Goal: Information Seeking & Learning: Learn about a topic

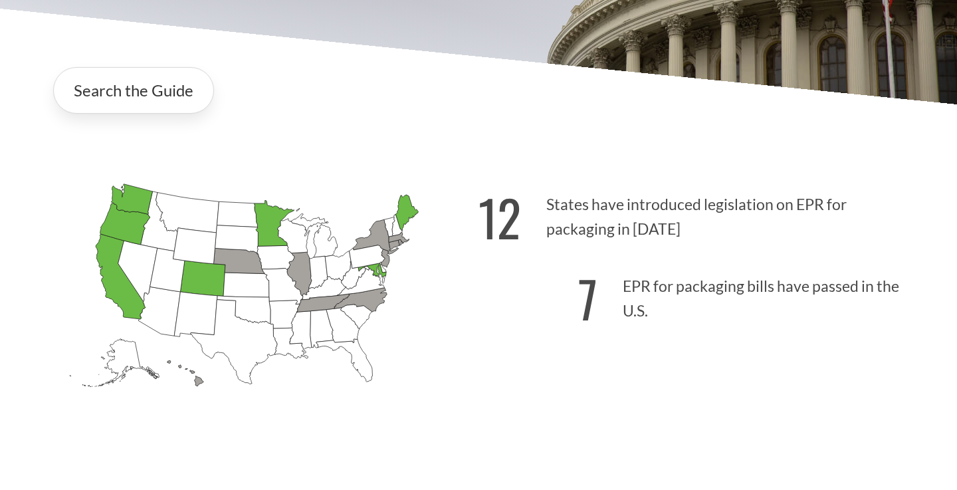
scroll to position [302, 0]
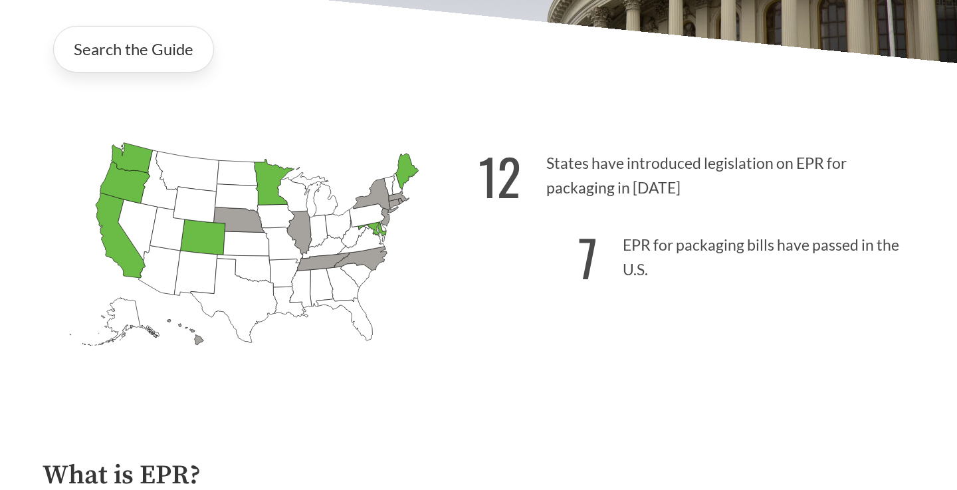
click at [403, 179] on icon "[US_STATE] Passed: 1" at bounding box center [407, 172] width 23 height 36
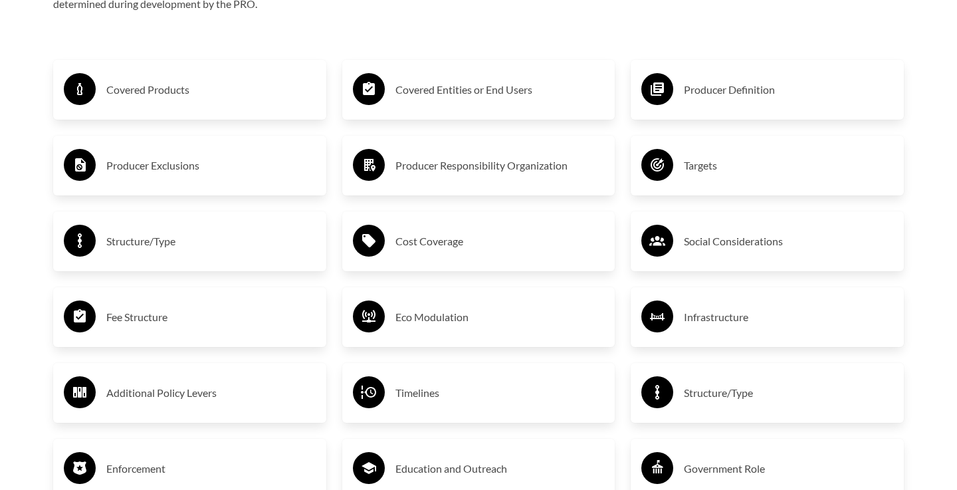
scroll to position [2233, 0]
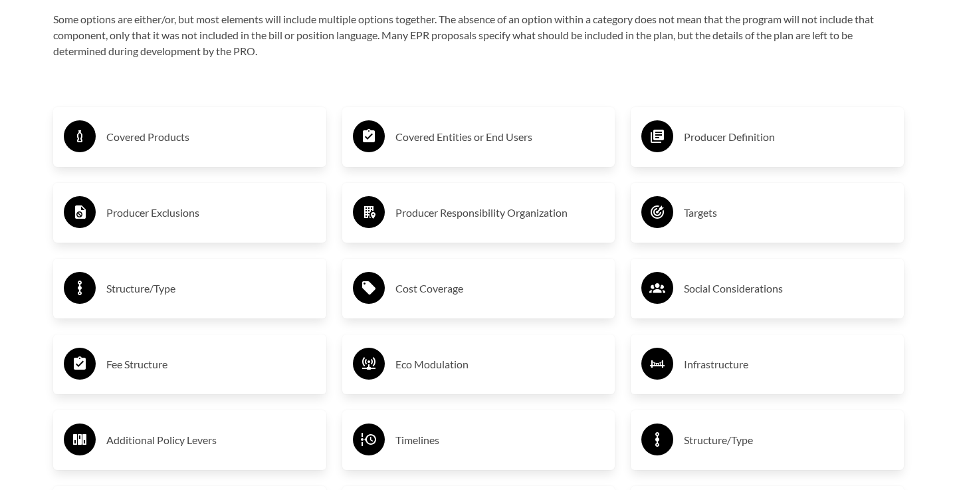
click at [209, 153] on div "Covered Products" at bounding box center [190, 137] width 252 height 39
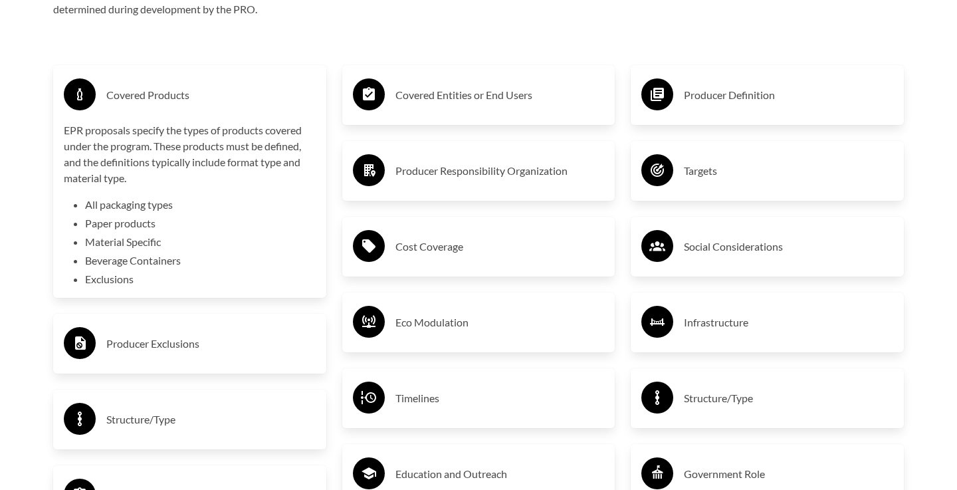
scroll to position [2291, 0]
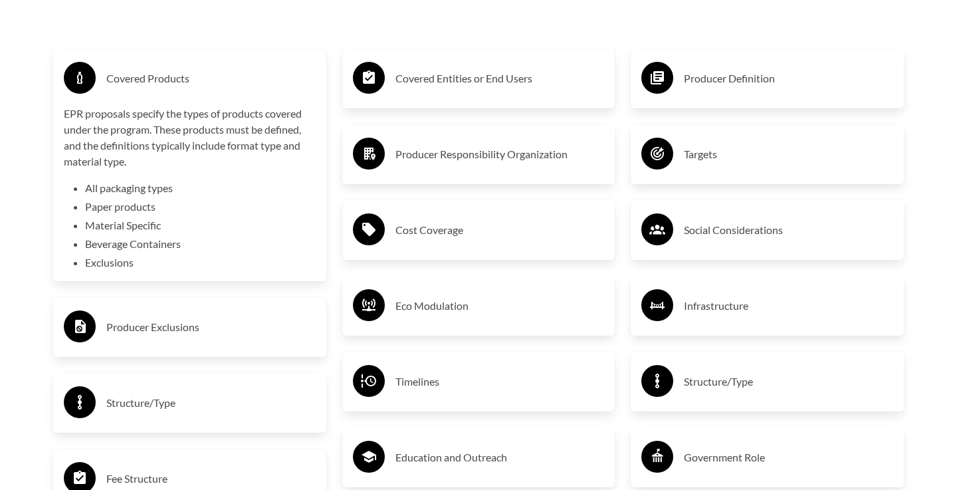
click at [448, 80] on h3 "Covered Entities or End Users" at bounding box center [500, 78] width 209 height 21
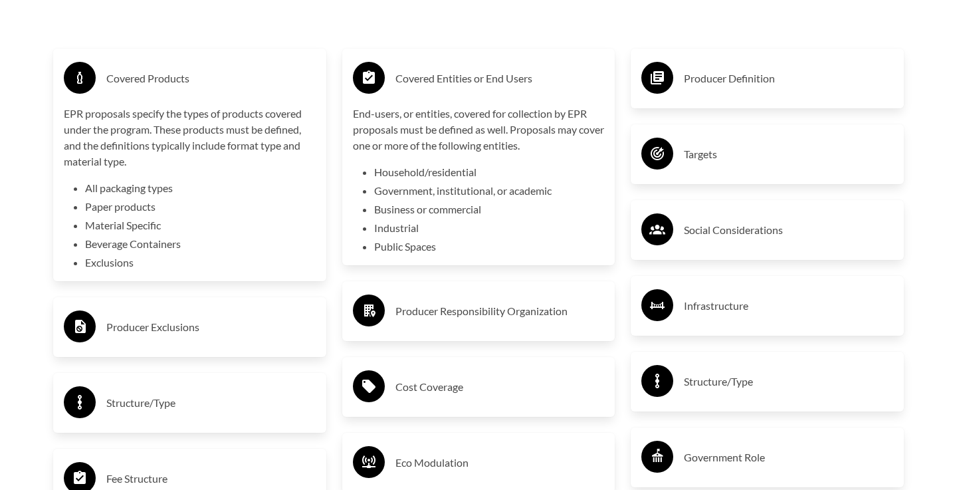
click at [722, 68] on h3 "Producer Definition" at bounding box center [788, 78] width 209 height 21
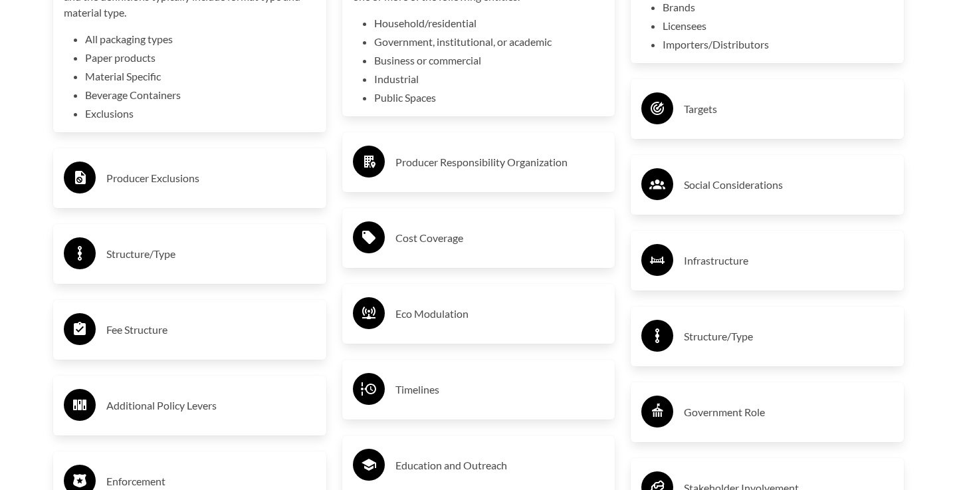
scroll to position [2449, 0]
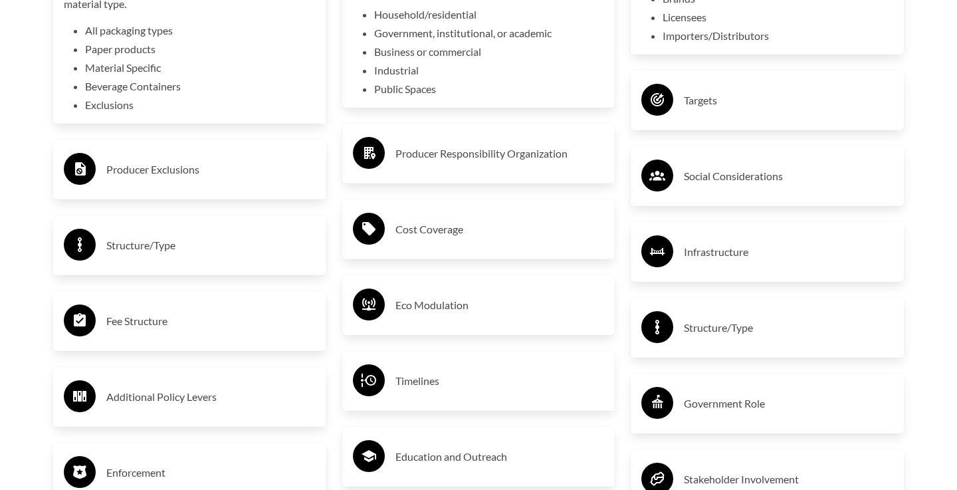
click at [181, 181] on div "Producer Exclusions" at bounding box center [190, 169] width 252 height 39
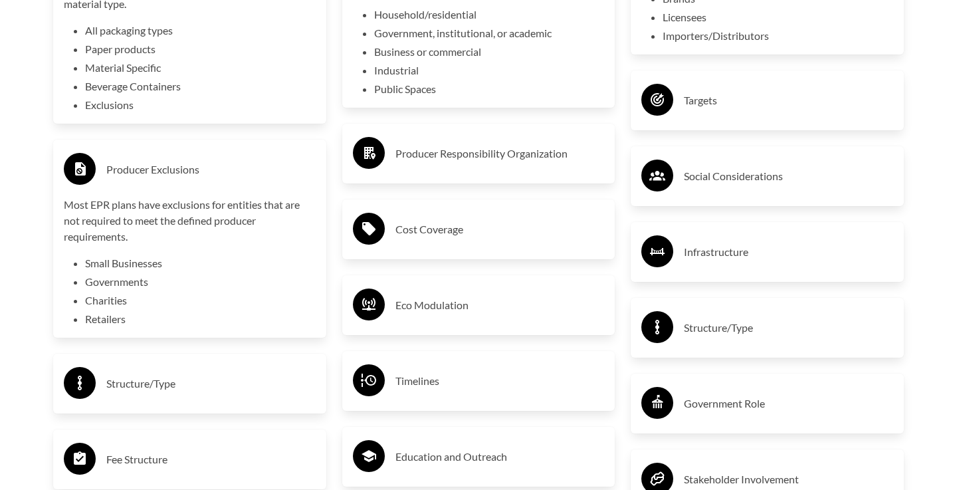
scroll to position [2497, 0]
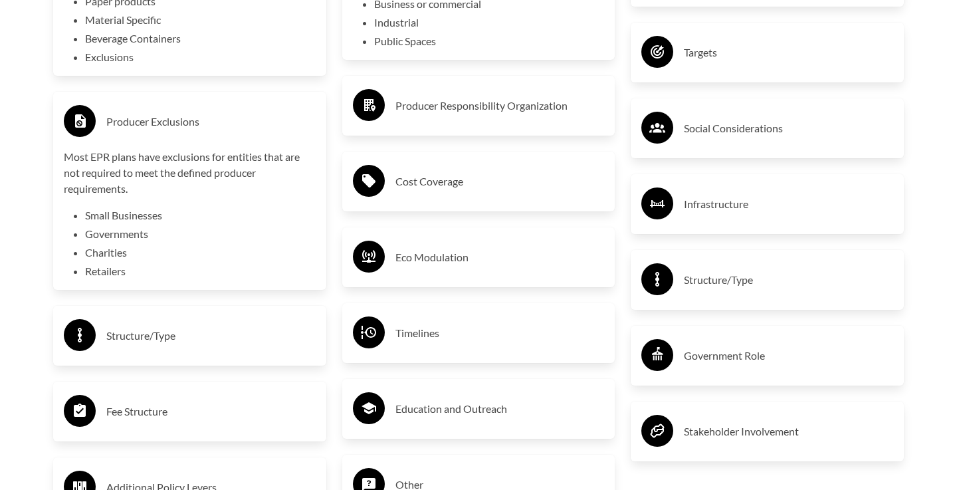
click at [419, 122] on div "Producer Responsibility Organization" at bounding box center [479, 105] width 252 height 39
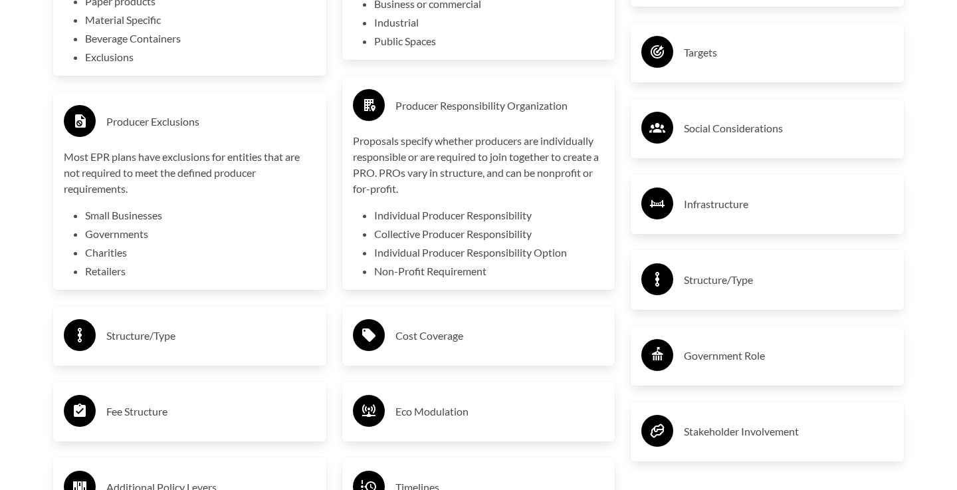
click at [707, 132] on h3 "Social Considerations" at bounding box center [788, 128] width 209 height 21
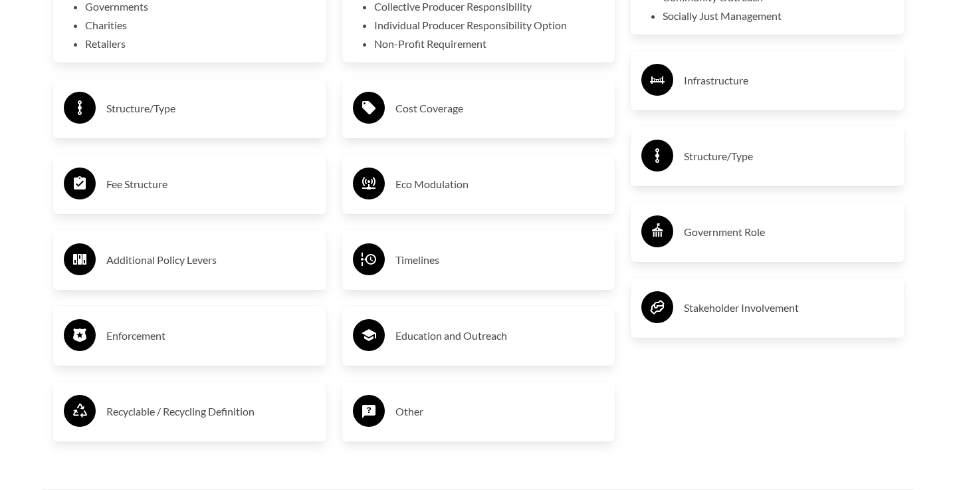
scroll to position [2748, 0]
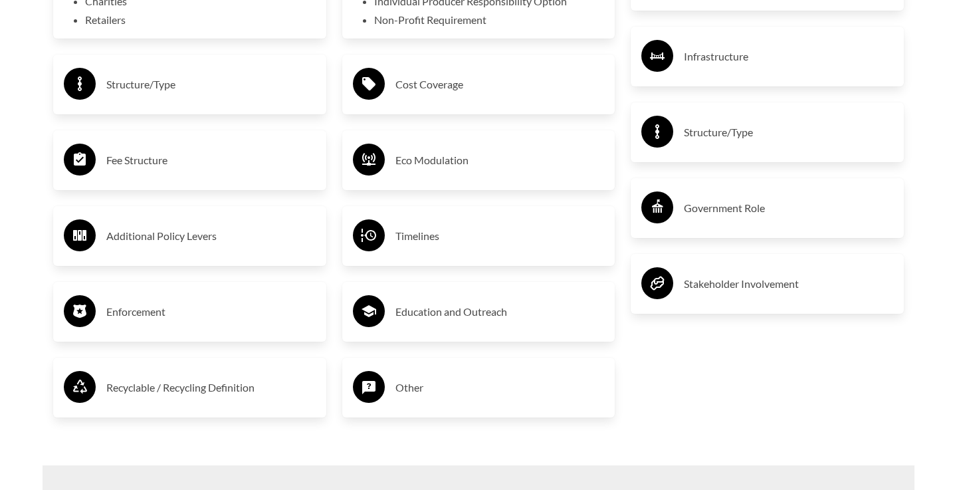
click at [424, 95] on div "Cost Coverage" at bounding box center [479, 84] width 252 height 39
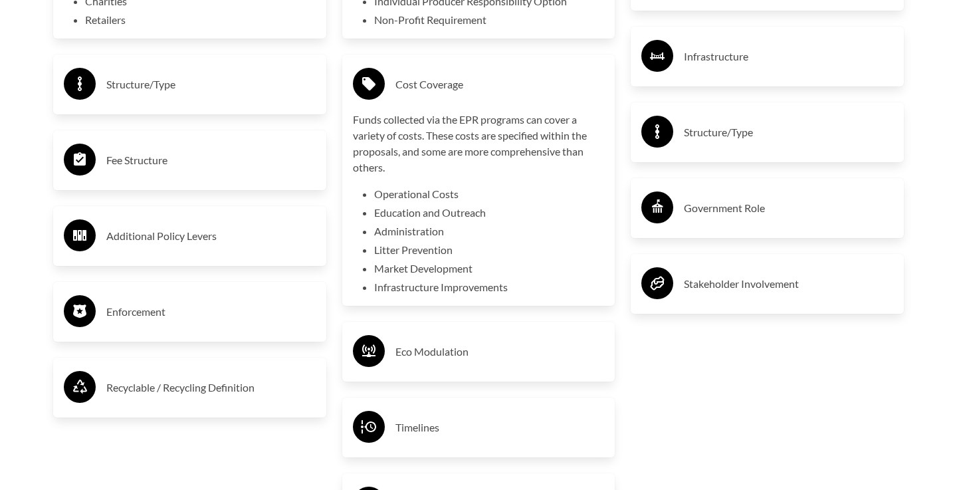
click at [283, 84] on h3 "Structure/Type" at bounding box center [210, 84] width 209 height 21
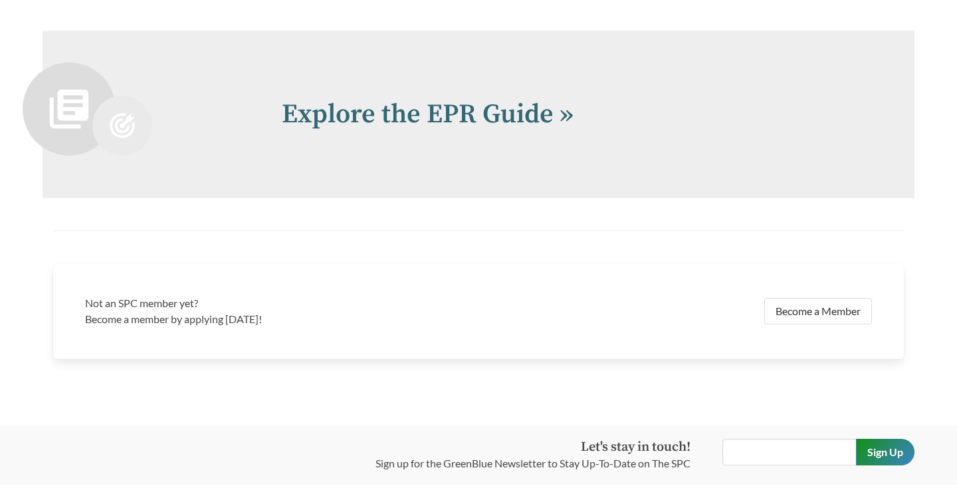
scroll to position [3431, 0]
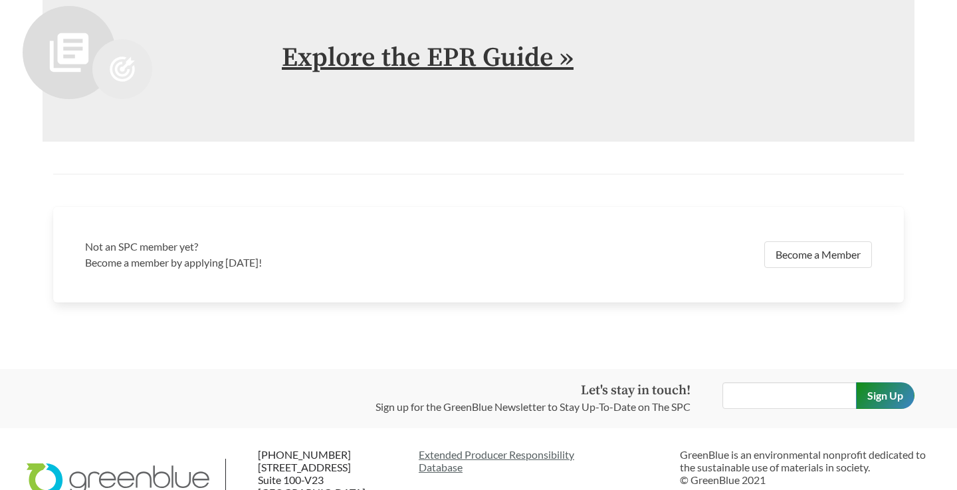
click at [382, 73] on link "Explore the EPR Guide »" at bounding box center [428, 57] width 292 height 33
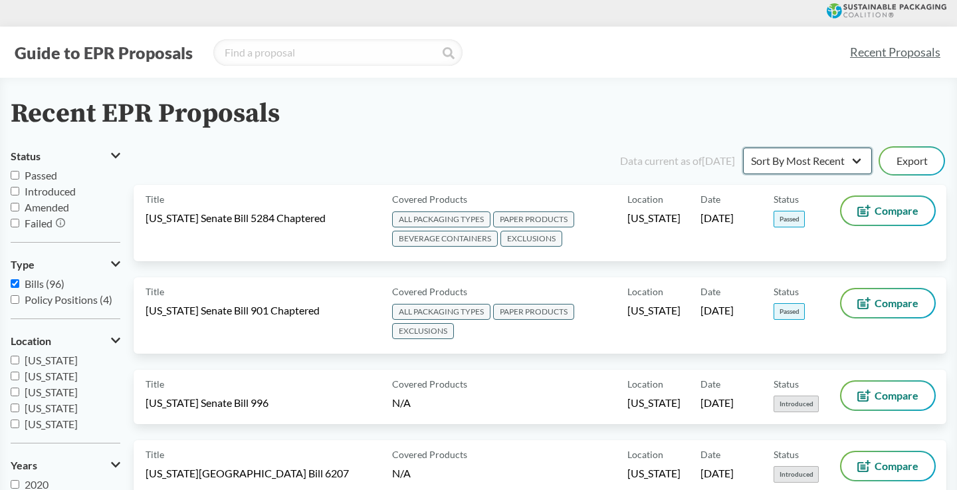
click at [859, 156] on select "Sort By Most Recent Sort By Status" at bounding box center [807, 161] width 129 height 27
click at [17, 175] on input "Passed" at bounding box center [15, 175] width 9 height 9
checkbox input "true"
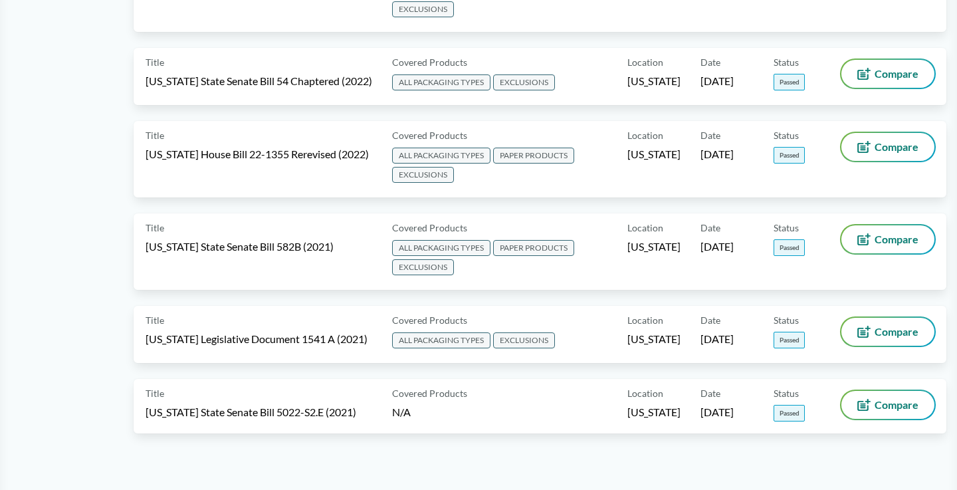
scroll to position [716, 0]
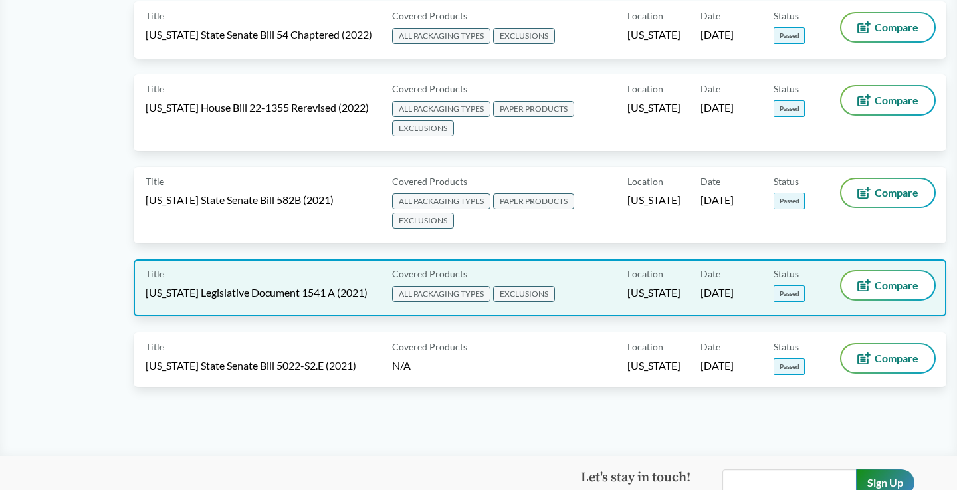
click at [822, 281] on div "Status Passed" at bounding box center [810, 287] width 73 height 33
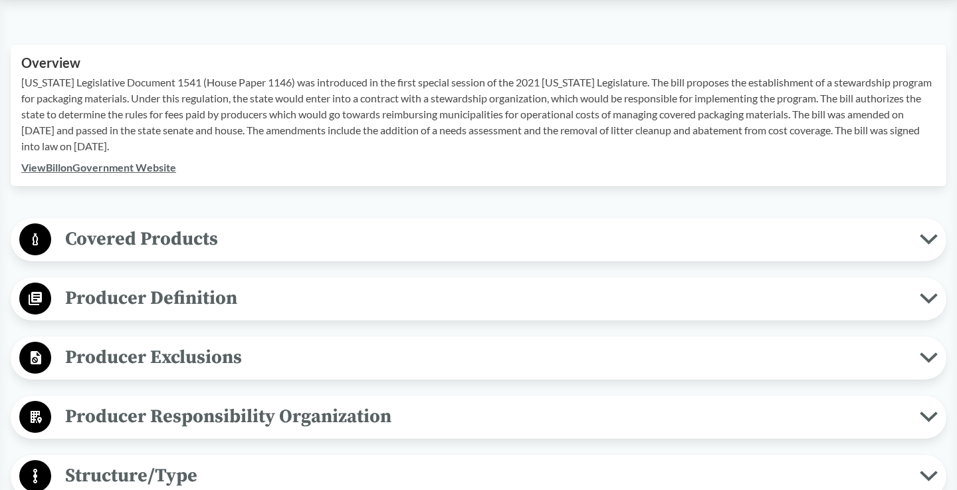
scroll to position [470, 0]
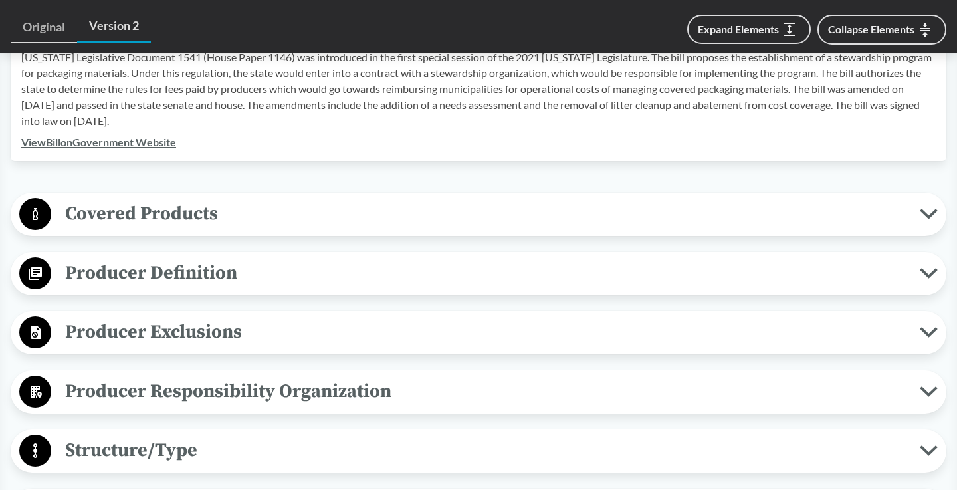
click at [642, 207] on span "Covered Products" at bounding box center [485, 214] width 869 height 30
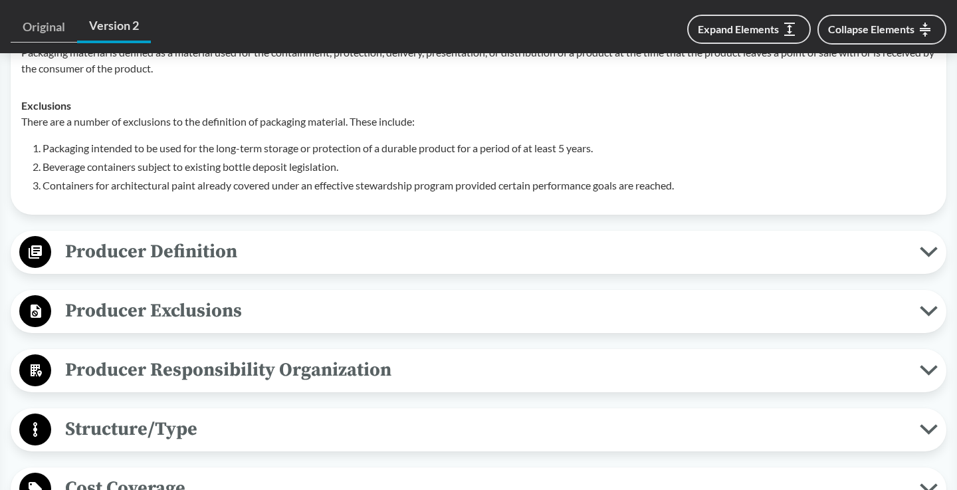
scroll to position [729, 0]
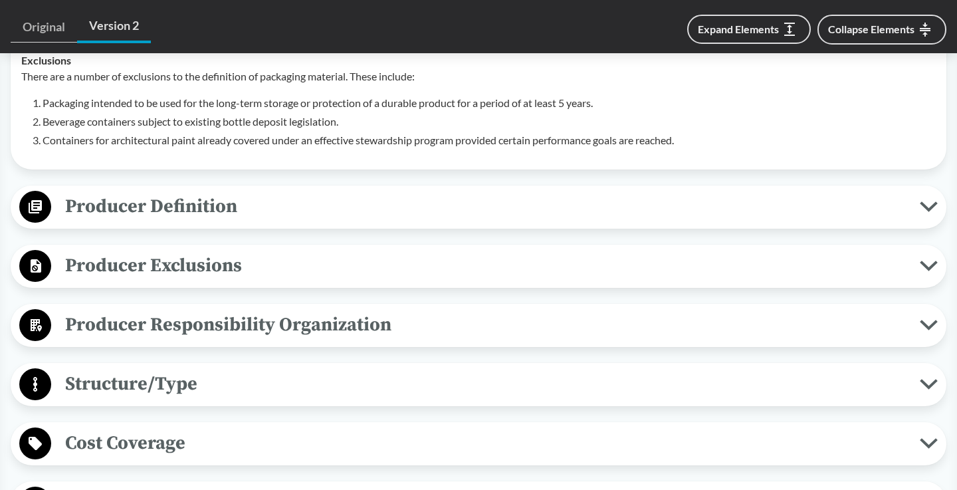
click at [258, 254] on span "Producer Exclusions" at bounding box center [485, 266] width 869 height 30
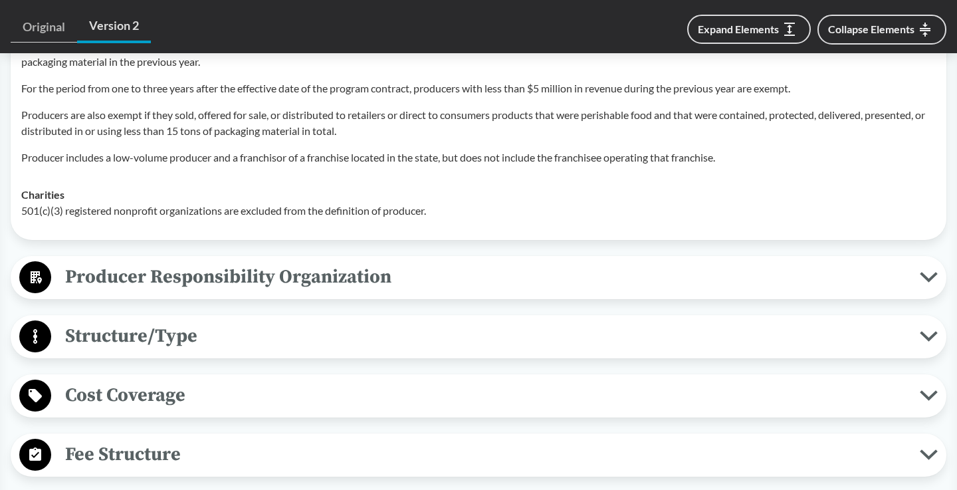
scroll to position [1032, 0]
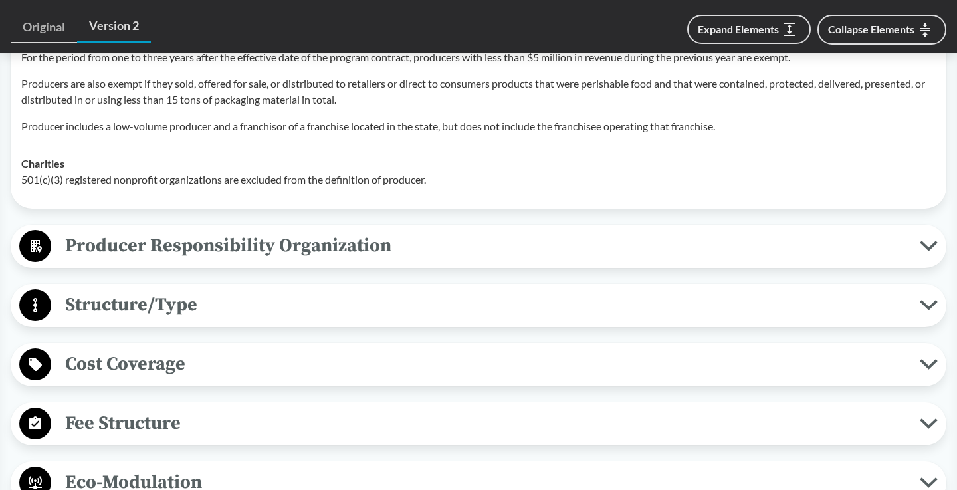
click at [441, 231] on span "Producer Responsibility Organization" at bounding box center [485, 246] width 869 height 30
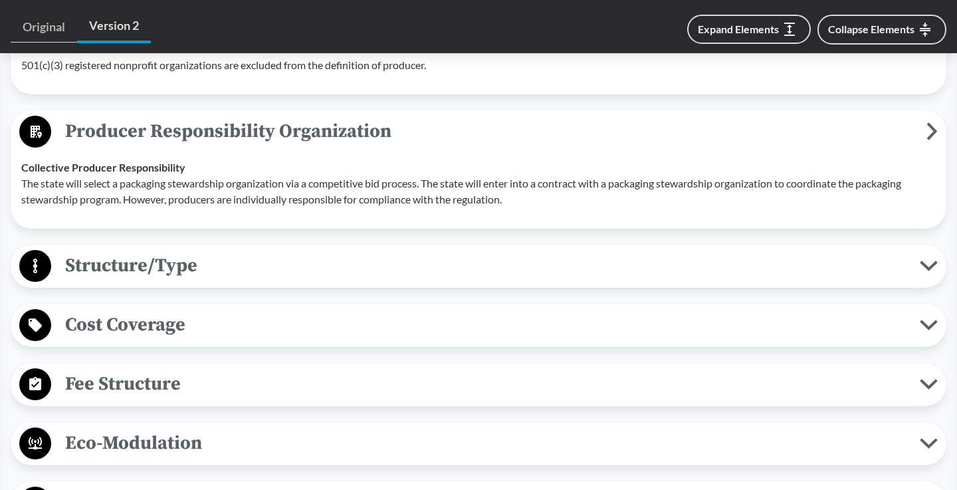
scroll to position [1152, 0]
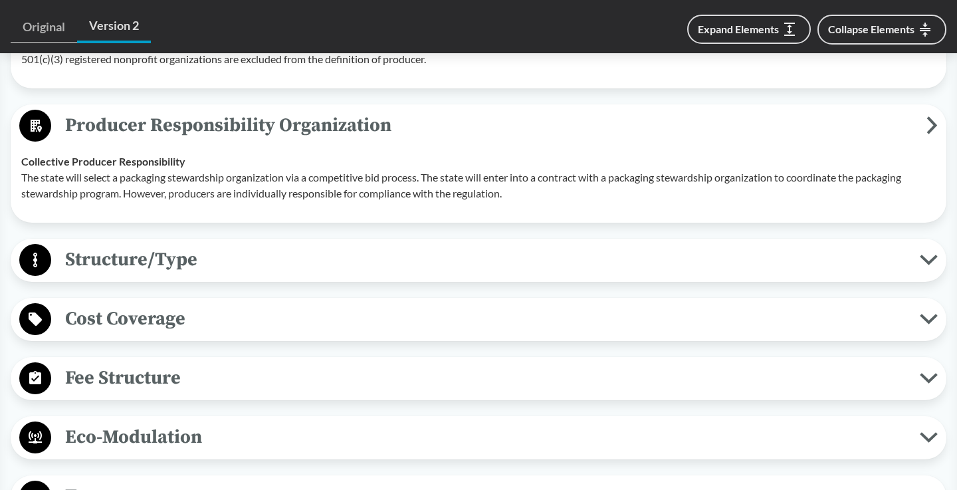
click at [441, 245] on span "Structure/Type" at bounding box center [485, 260] width 869 height 30
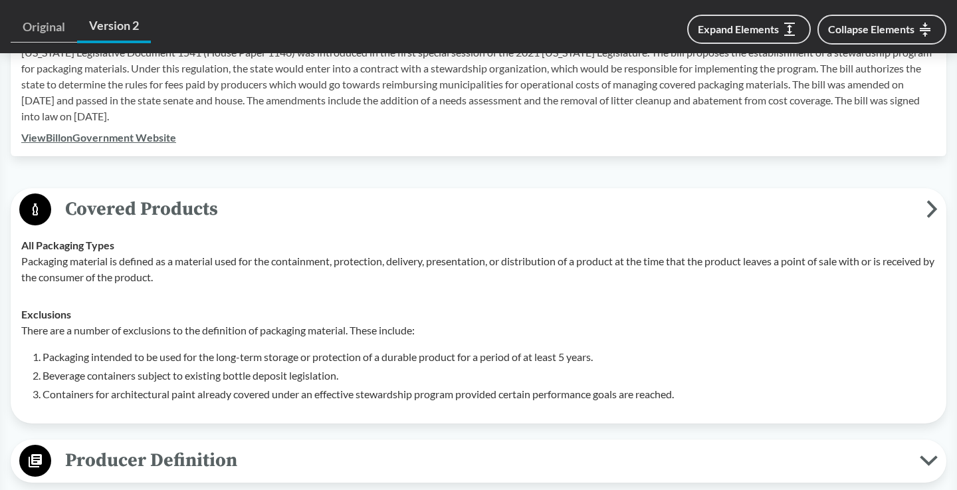
scroll to position [0, 0]
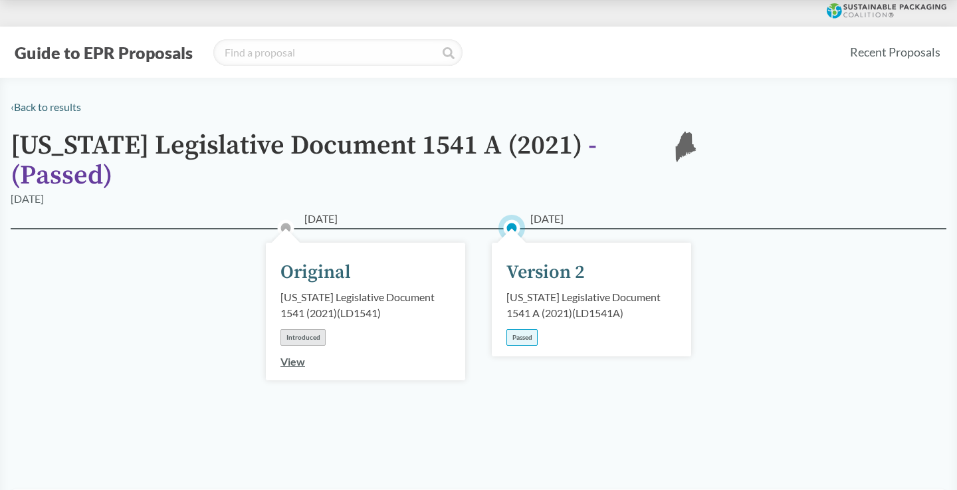
click at [527, 304] on div "06/14/2021 Version 2 Maine Legislative Document 1541 A (2021) ( LD1541A ) Passed" at bounding box center [591, 300] width 199 height 114
click at [298, 355] on link "View" at bounding box center [293, 361] width 25 height 13
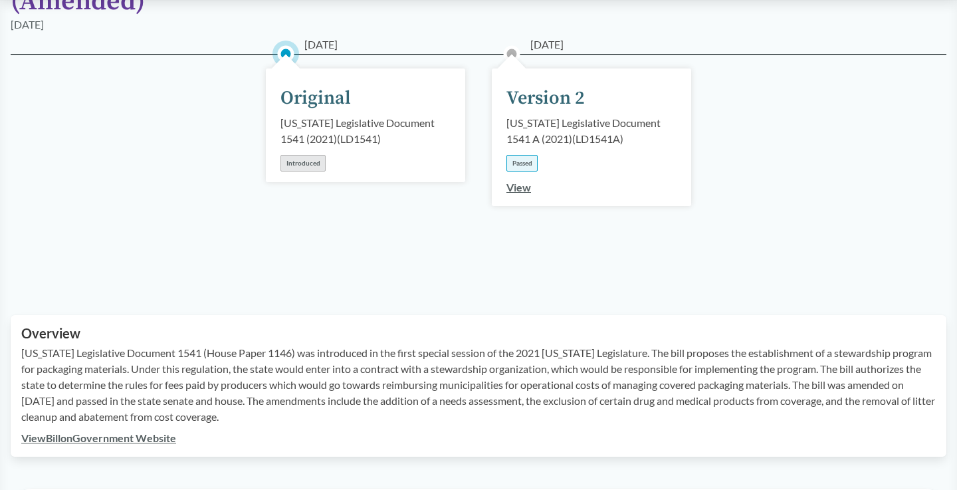
scroll to position [251, 0]
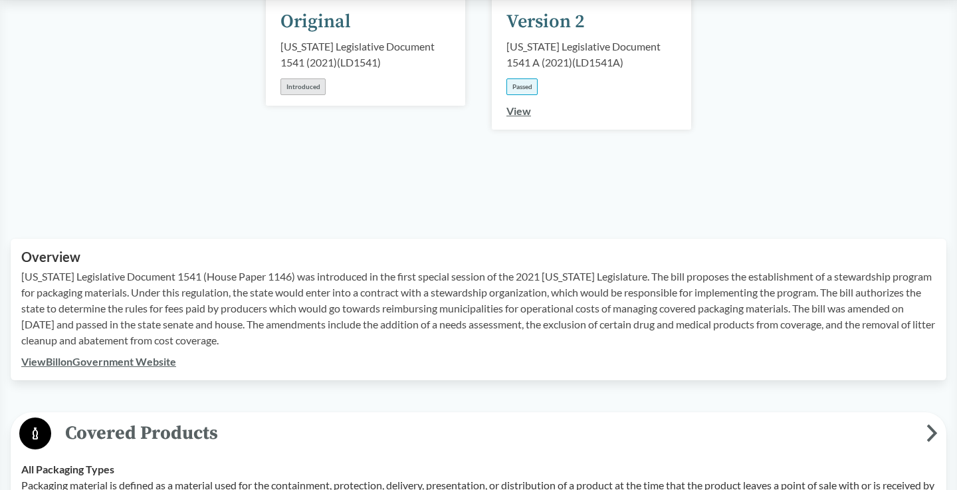
click at [520, 104] on link "View" at bounding box center [519, 110] width 25 height 13
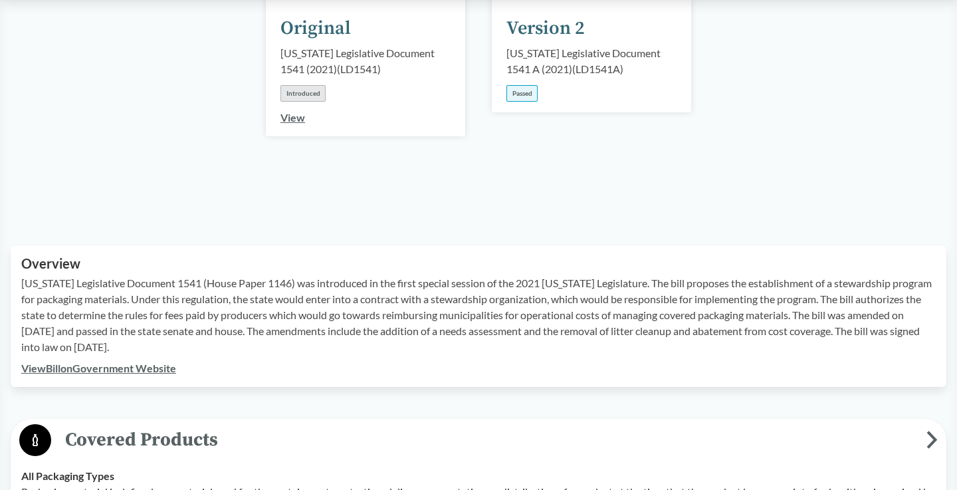
scroll to position [245, 0]
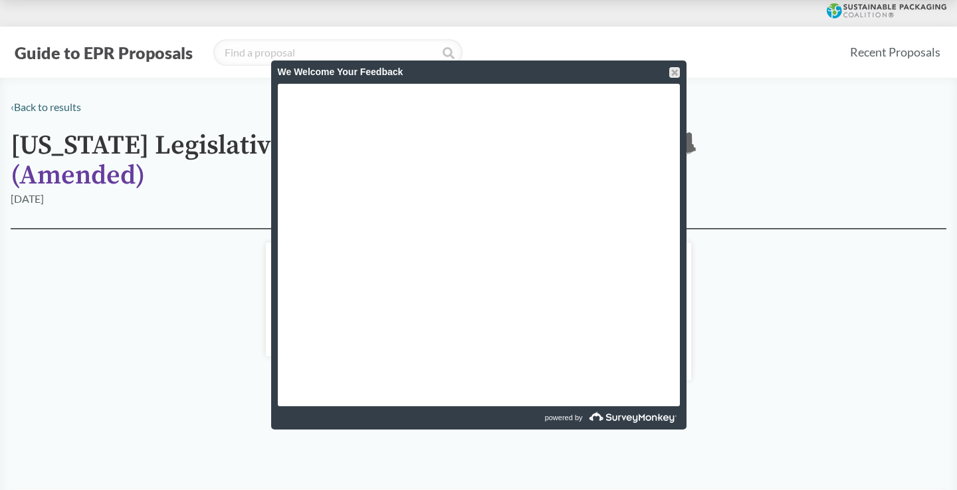
click at [681, 76] on div "We Welcome Your Feedback" at bounding box center [478, 71] width 415 height 23
click at [678, 69] on div at bounding box center [674, 72] width 11 height 11
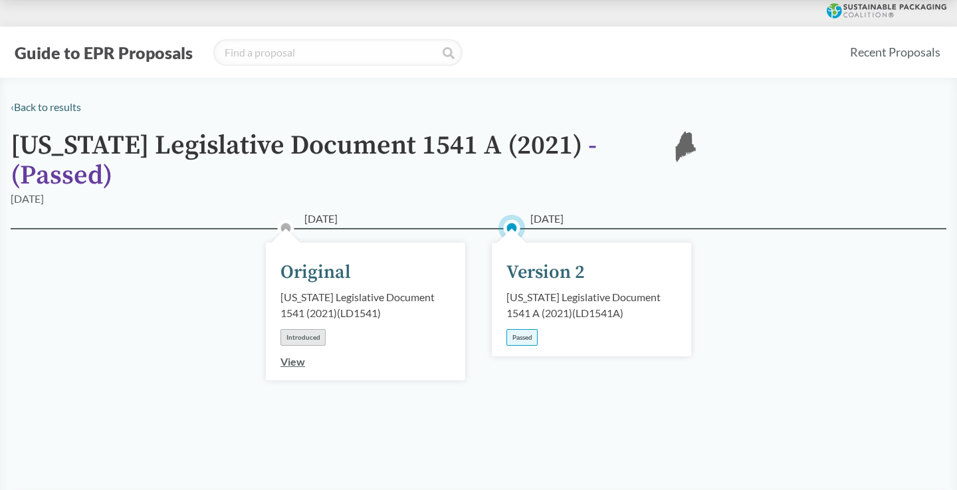
click at [42, 114] on div "‹ Back to results" at bounding box center [479, 107] width 936 height 16
click at [39, 108] on link "‹ Back to results" at bounding box center [46, 106] width 70 height 13
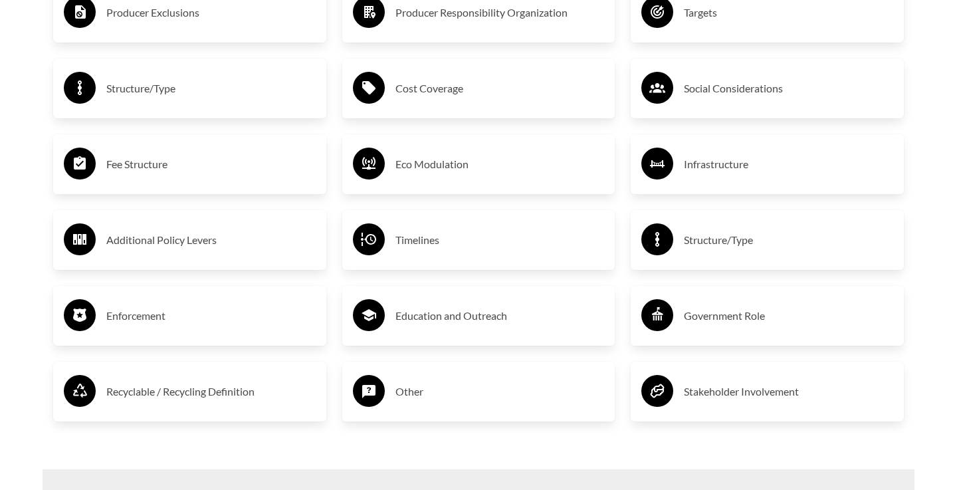
scroll to position [2722, 0]
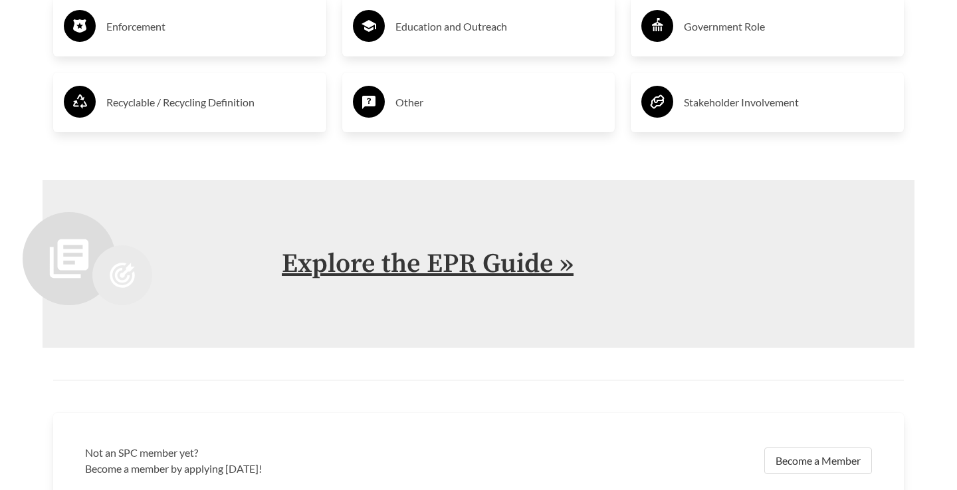
click at [318, 249] on link "Explore the EPR Guide »" at bounding box center [428, 263] width 292 height 33
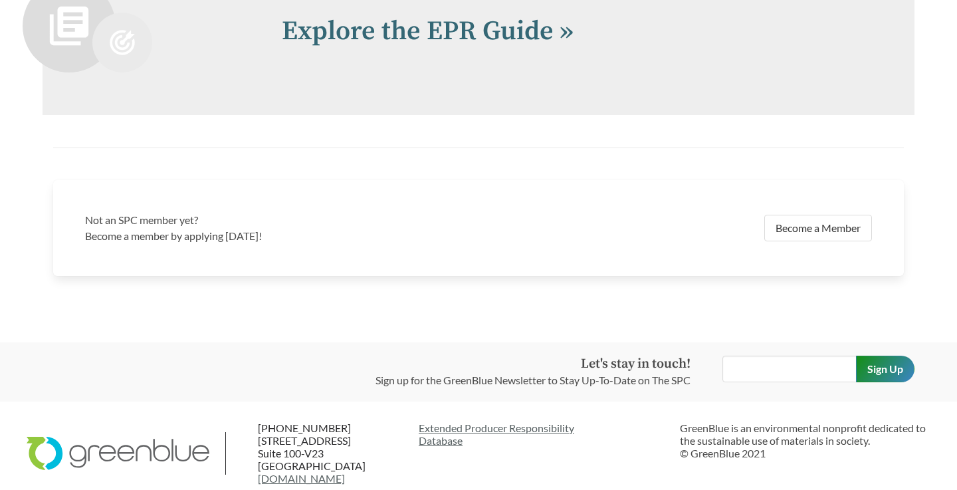
scroll to position [2959, 0]
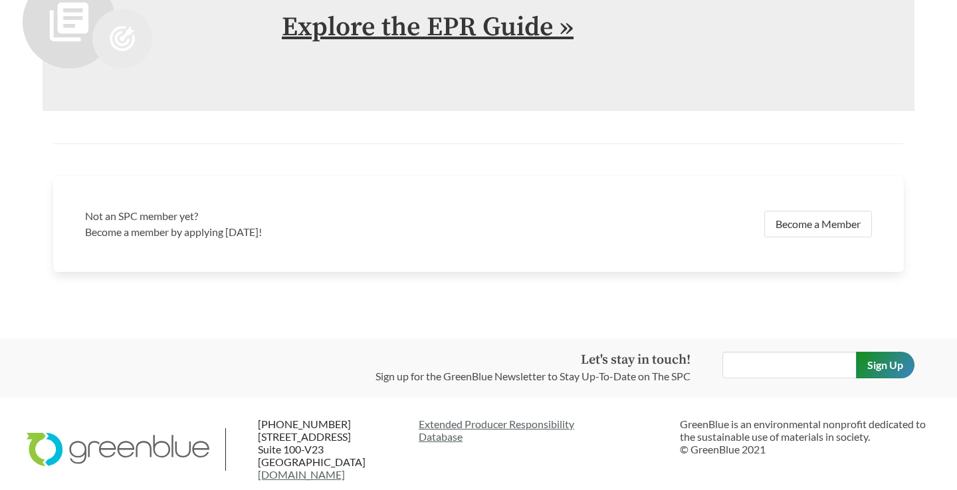
click at [498, 41] on link "Explore the EPR Guide »" at bounding box center [428, 27] width 292 height 33
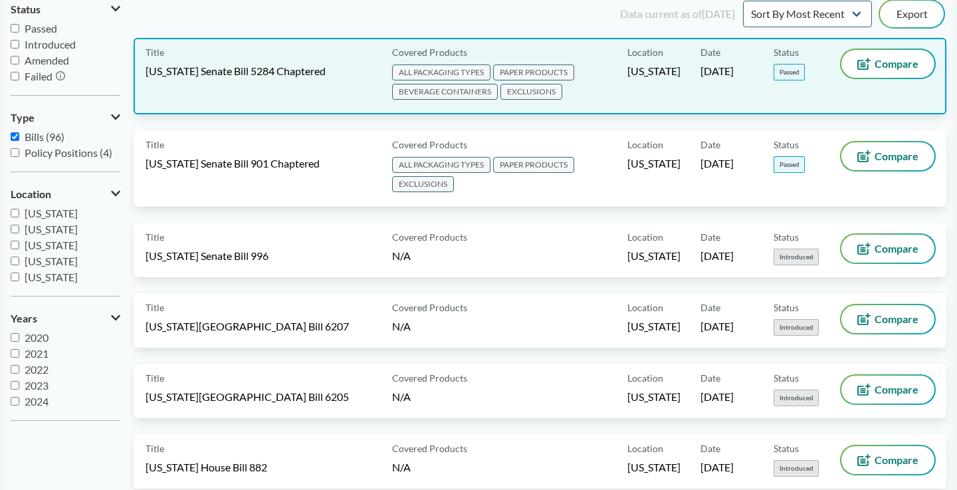
scroll to position [5203, 0]
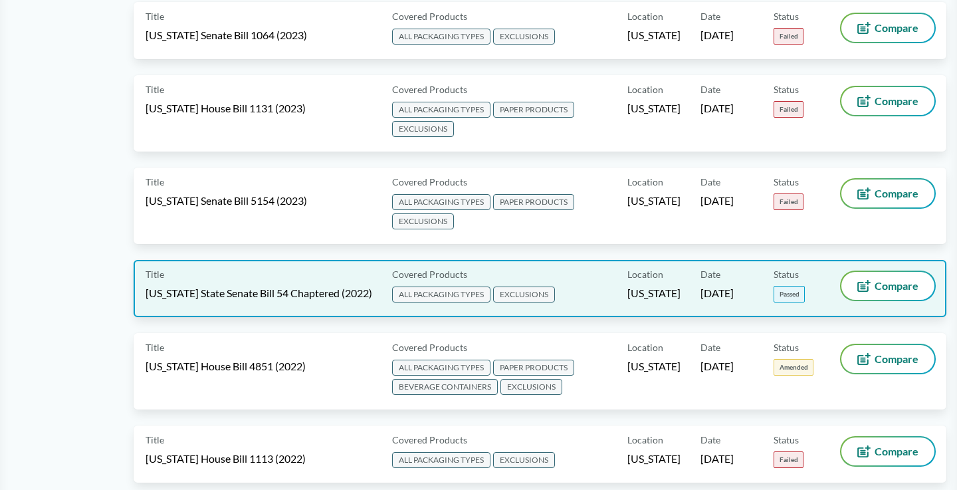
click at [476, 286] on span "ALL PACKAGING TYPES" at bounding box center [441, 294] width 98 height 16
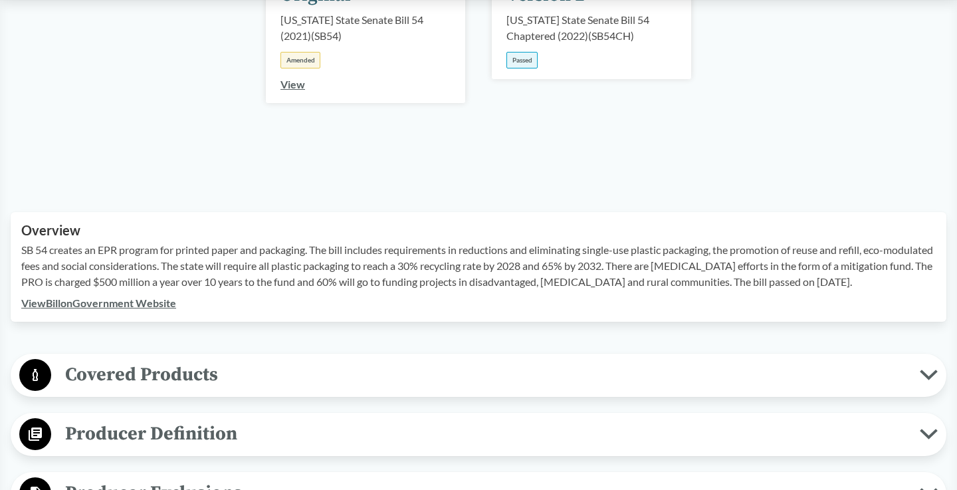
scroll to position [401, 0]
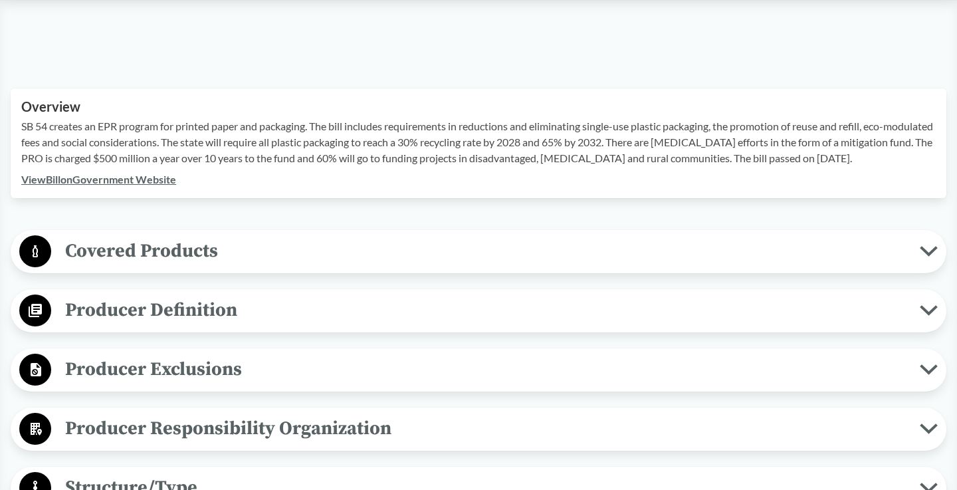
click at [347, 325] on span "Producer Definition" at bounding box center [485, 310] width 869 height 30
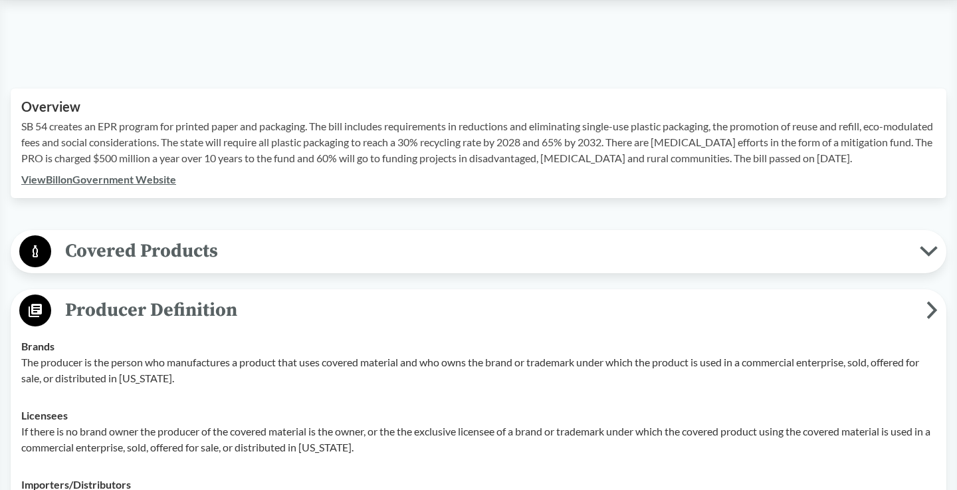
click at [340, 273] on div "Covered Products All Packaging Types Covered products includes single-use packa…" at bounding box center [479, 251] width 936 height 43
click at [335, 266] on span "Covered Products" at bounding box center [485, 251] width 869 height 30
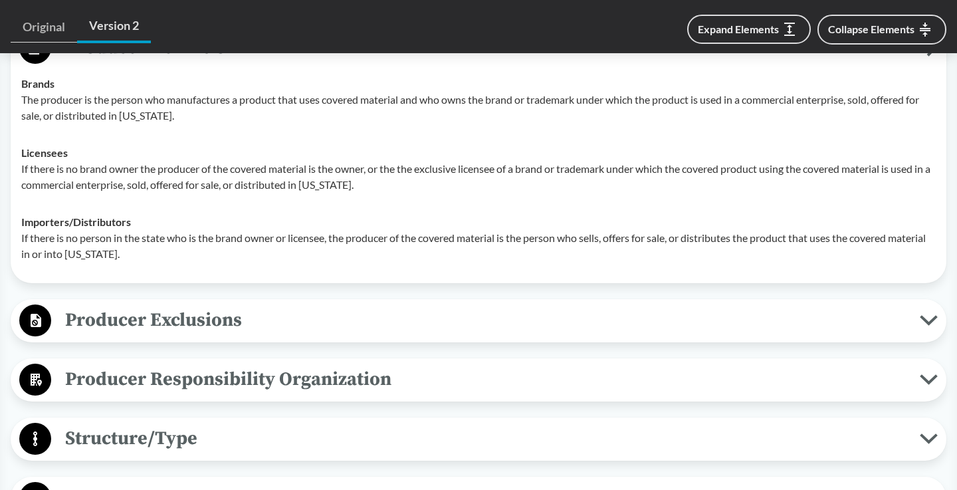
scroll to position [1139, 0]
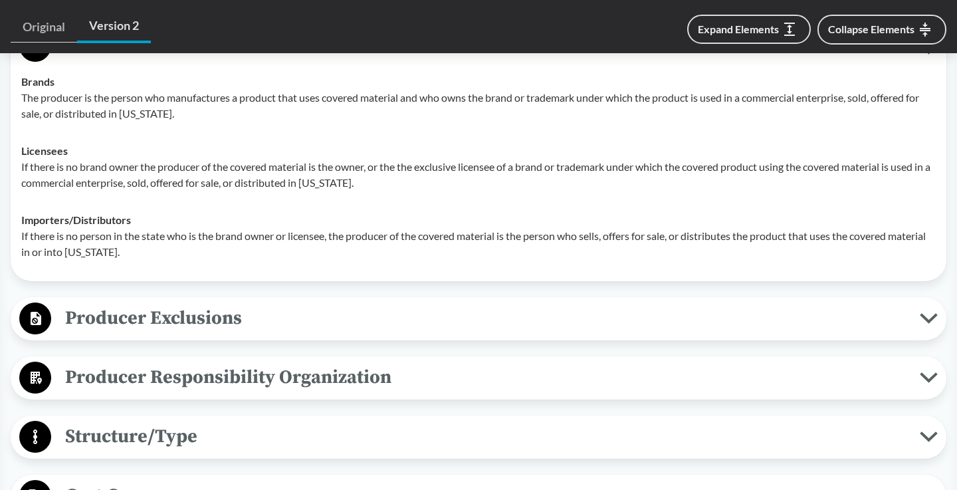
click at [293, 333] on span "Producer Exclusions" at bounding box center [485, 318] width 869 height 30
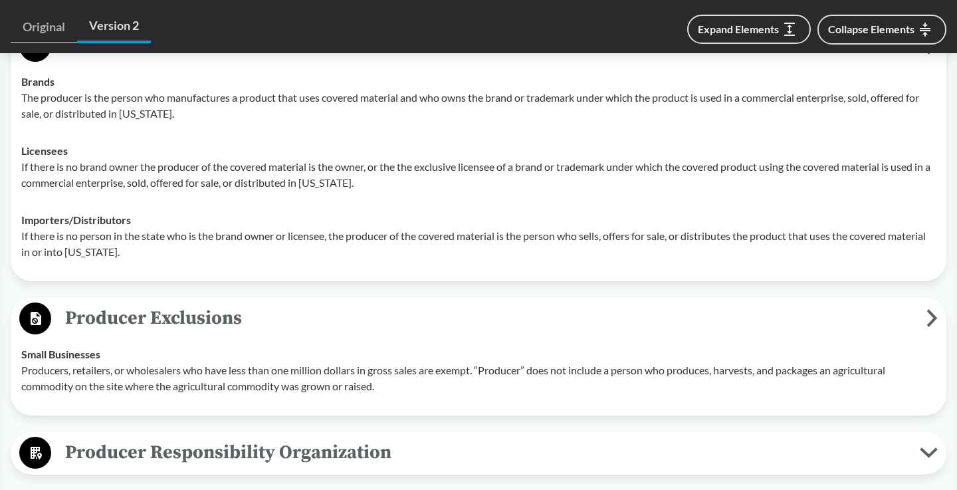
click at [293, 333] on span "Producer Exclusions" at bounding box center [488, 318] width 875 height 30
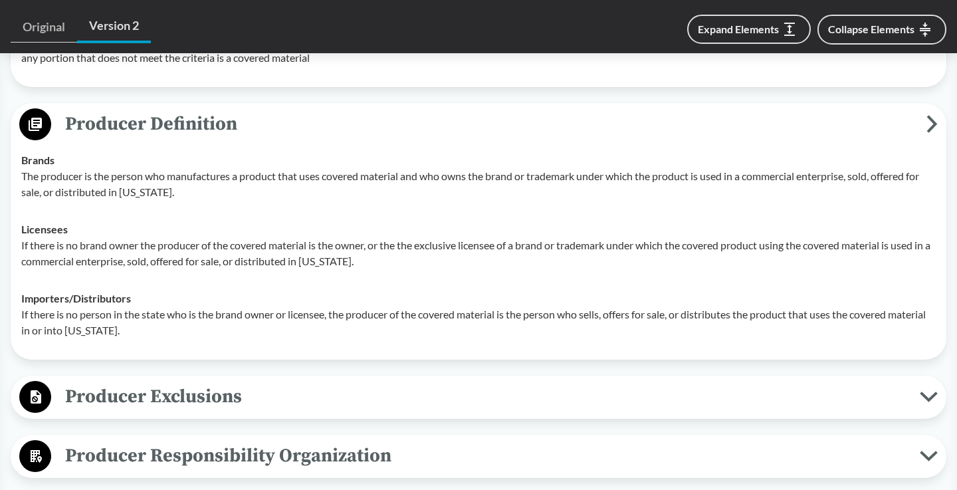
scroll to position [1042, 0]
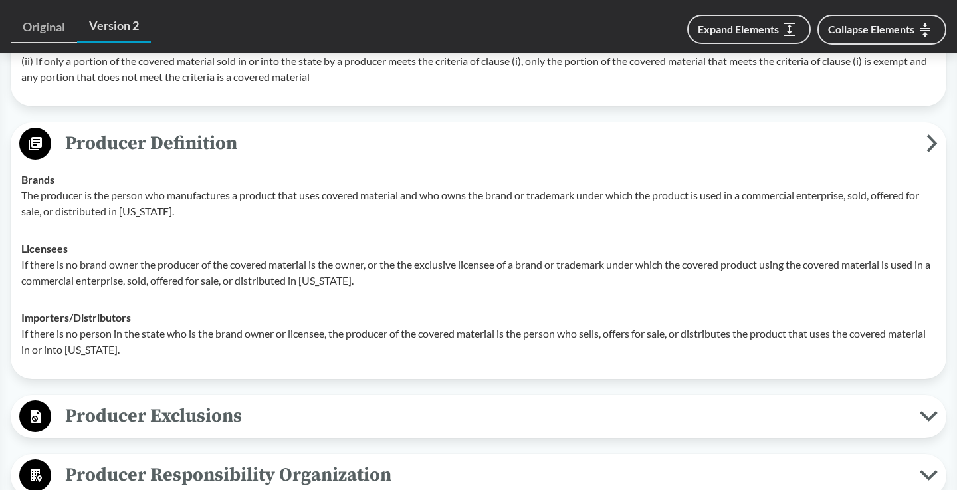
click at [674, 144] on span "Producer Definition" at bounding box center [488, 143] width 875 height 30
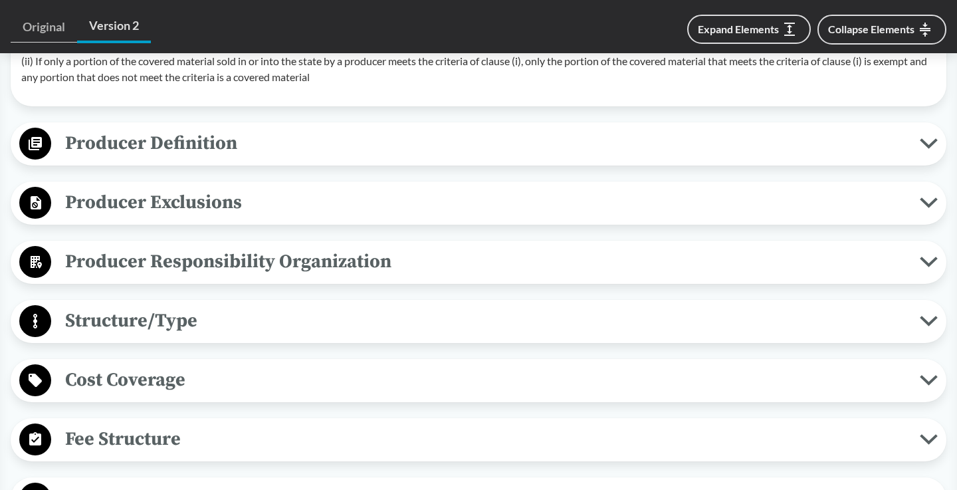
scroll to position [1101, 0]
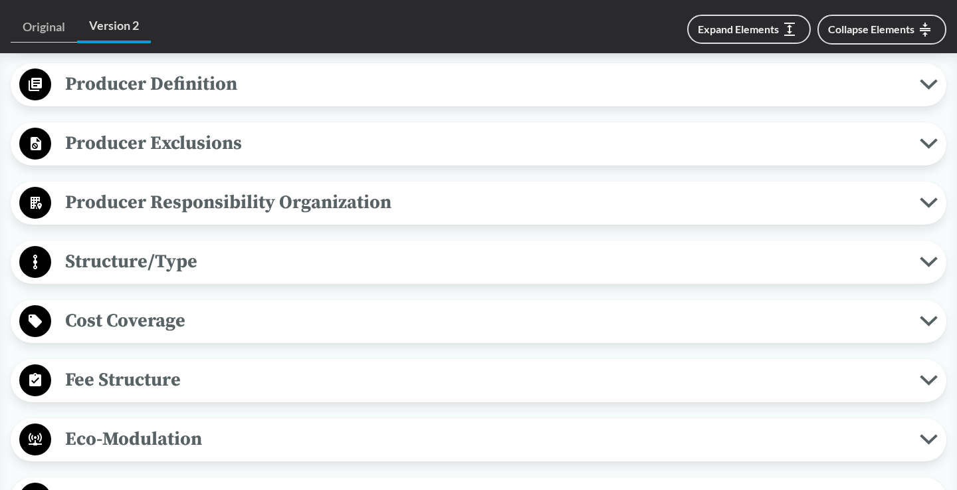
click at [383, 267] on span "Structure/Type" at bounding box center [485, 262] width 869 height 30
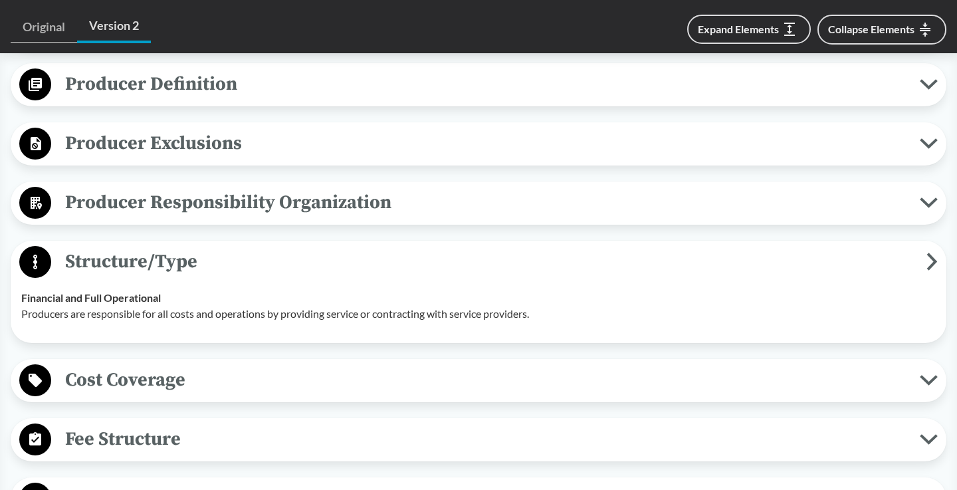
click at [383, 267] on span "Structure/Type" at bounding box center [488, 262] width 875 height 30
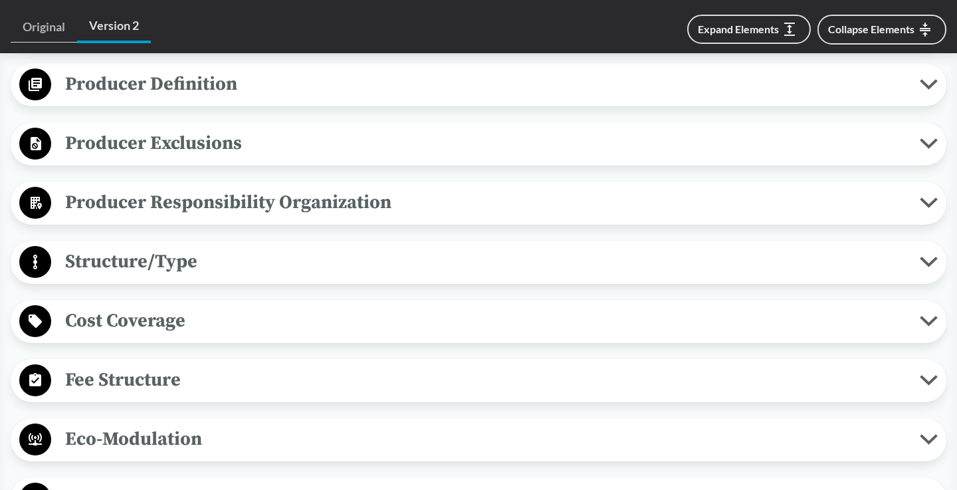
click at [459, 205] on span "Producer Responsibility Organization" at bounding box center [485, 202] width 869 height 30
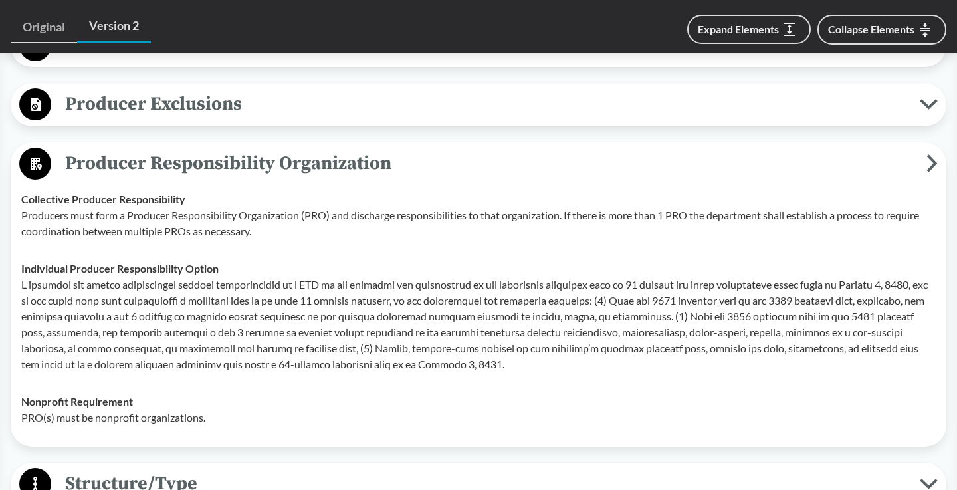
scroll to position [1160, 0]
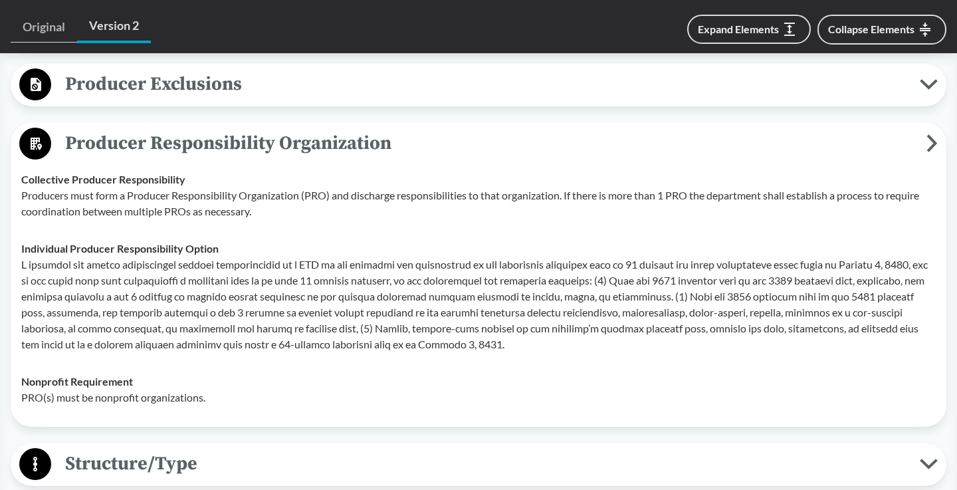
click at [458, 154] on span "Producer Responsibility Organization" at bounding box center [488, 143] width 875 height 30
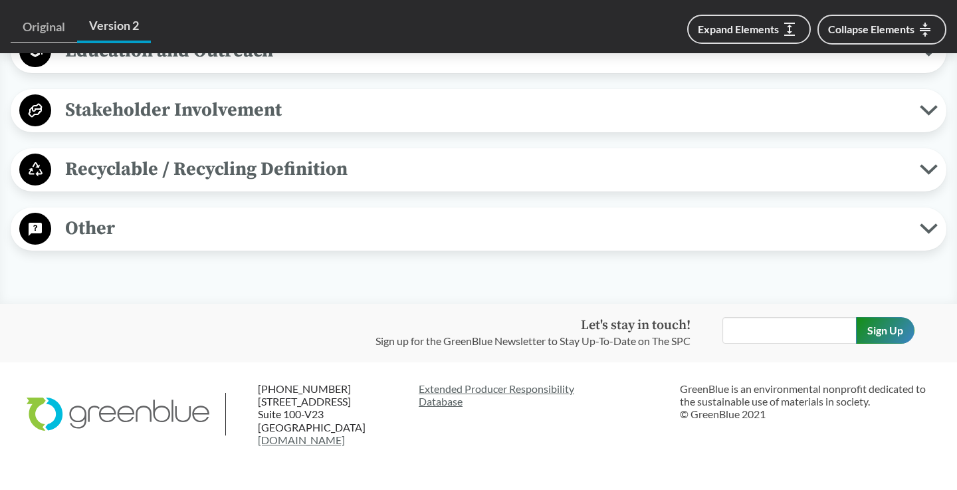
scroll to position [1964, 0]
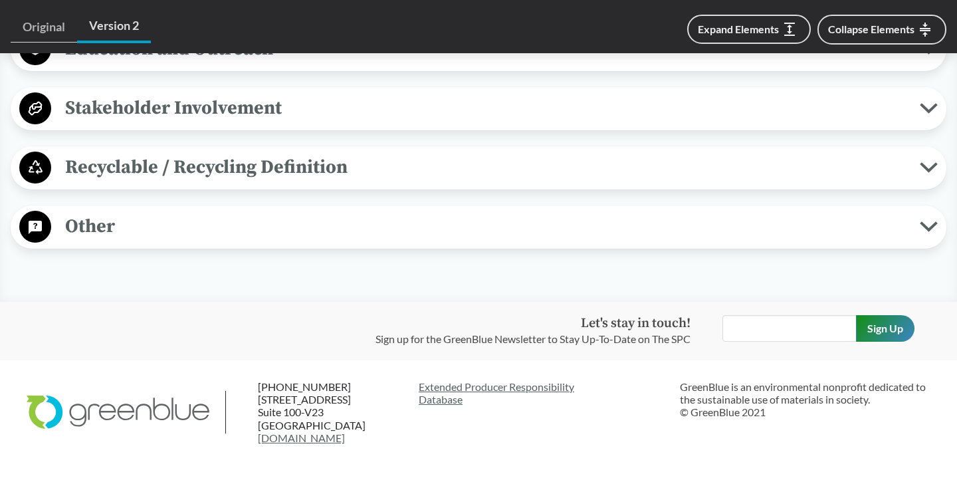
click at [367, 177] on span "Recyclable / Recycling Definition" at bounding box center [485, 167] width 869 height 30
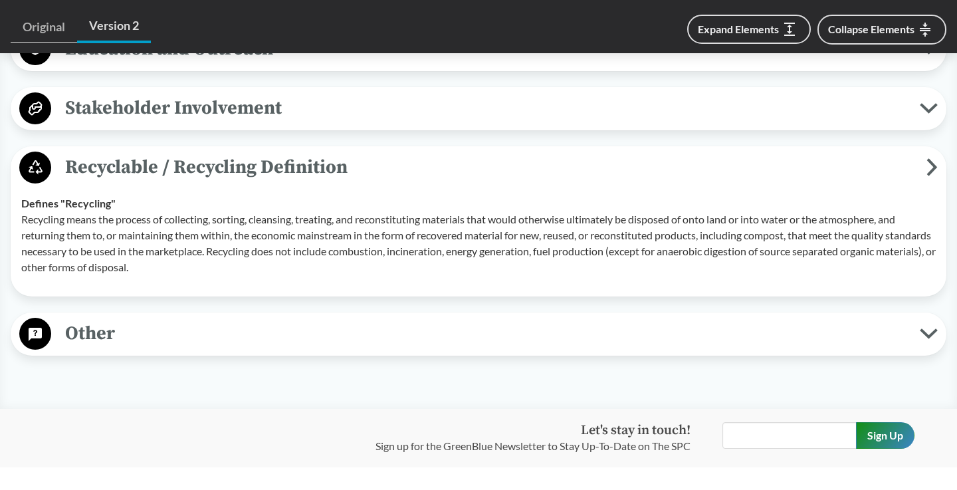
click at [367, 177] on span "Recyclable / Recycling Definition" at bounding box center [488, 167] width 875 height 30
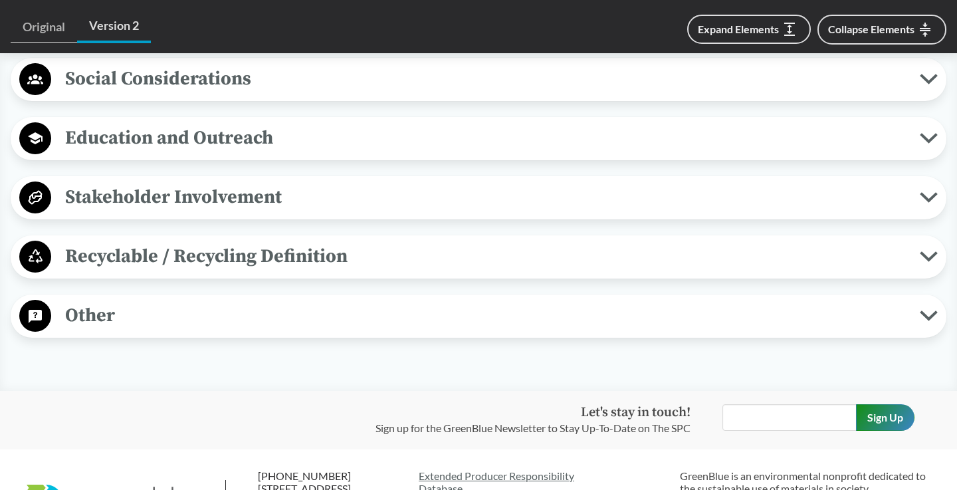
scroll to position [1865, 0]
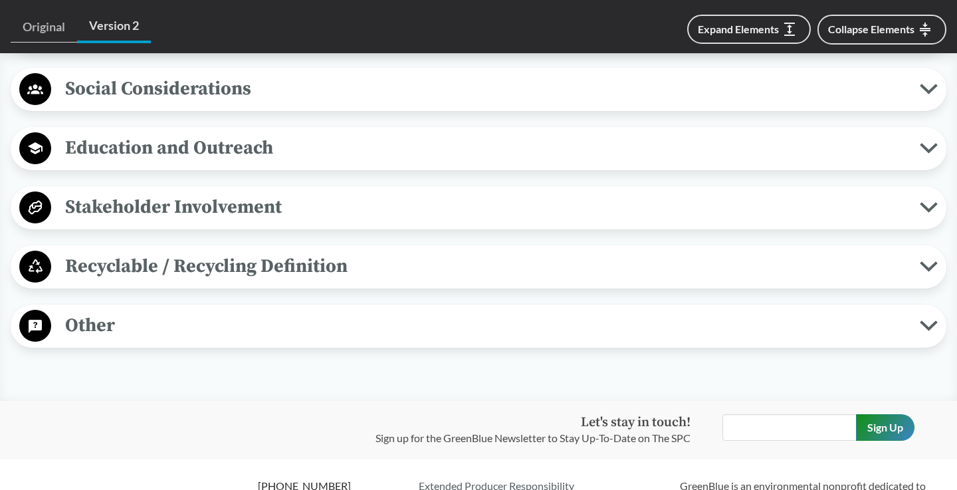
click at [356, 211] on span "Stakeholder Involvement" at bounding box center [485, 207] width 869 height 30
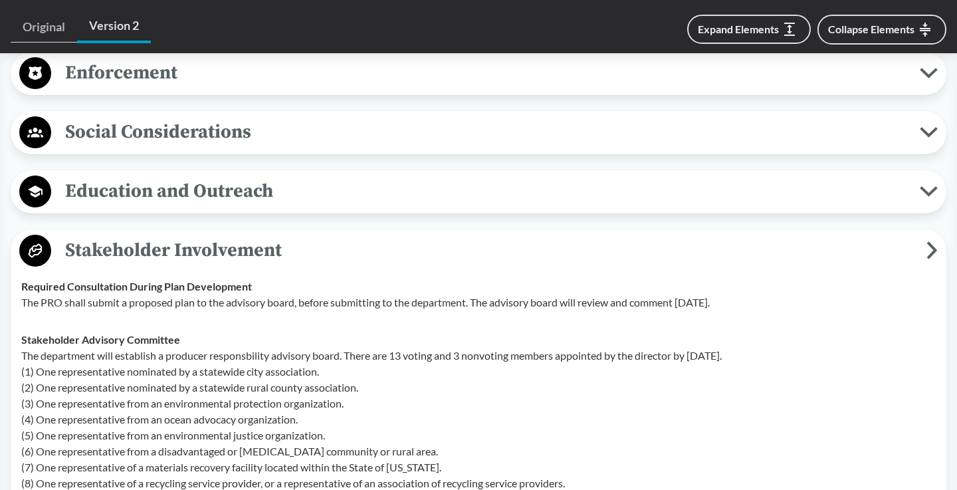
scroll to position [1807, 0]
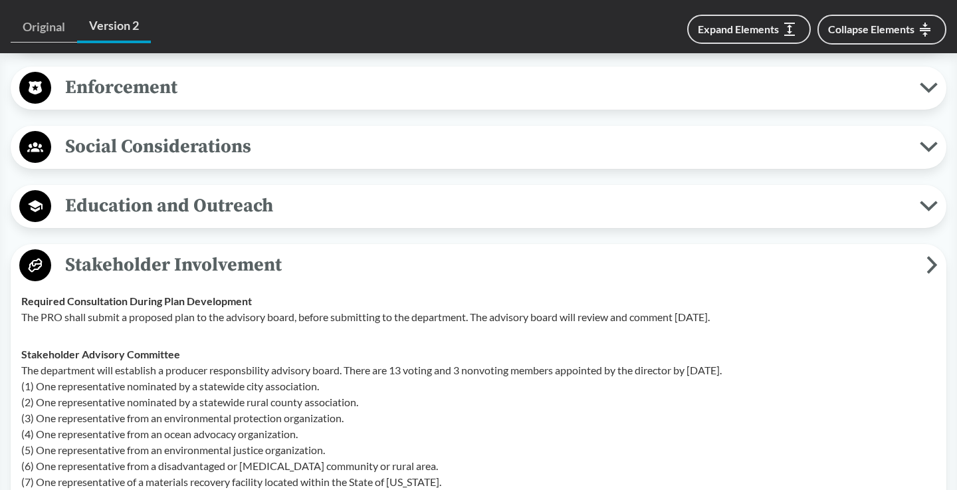
click at [356, 211] on span "Education and Outreach" at bounding box center [485, 206] width 869 height 30
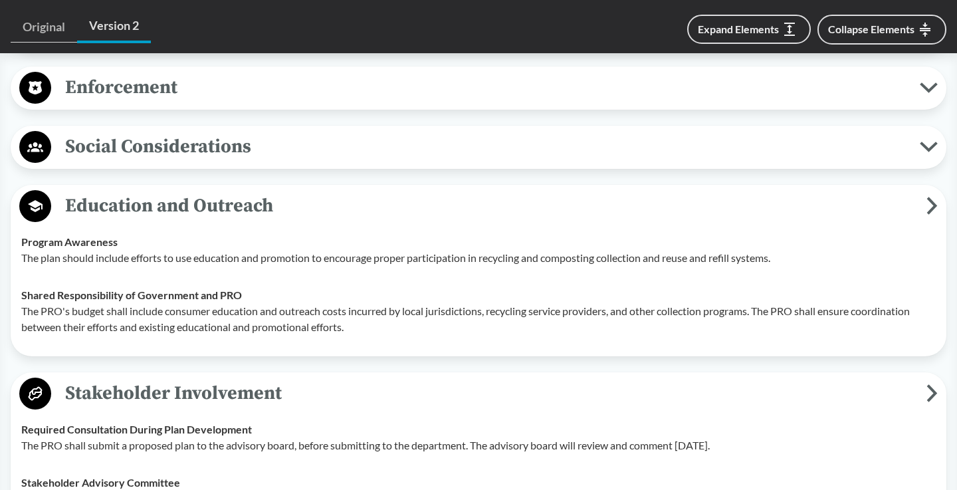
click at [341, 162] on span "Social Considerations" at bounding box center [485, 147] width 869 height 30
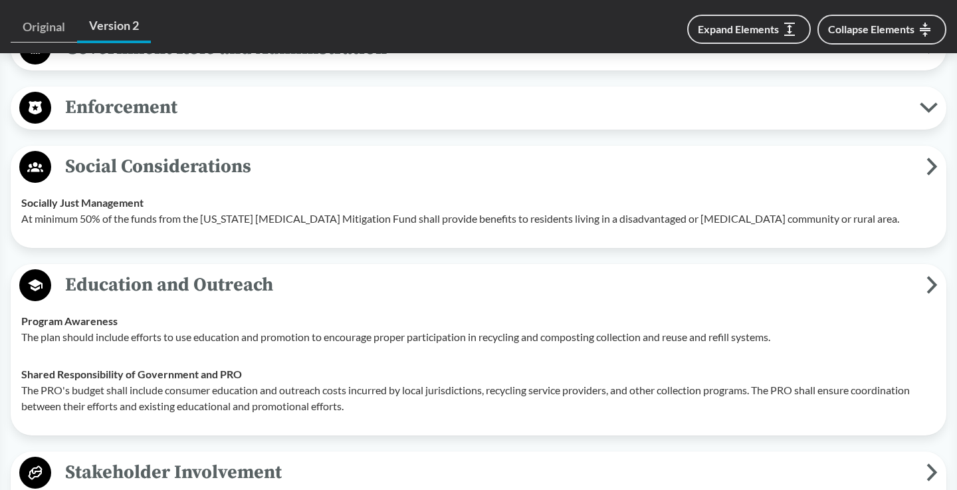
scroll to position [1787, 0]
click at [341, 173] on span "Social Considerations" at bounding box center [488, 167] width 875 height 30
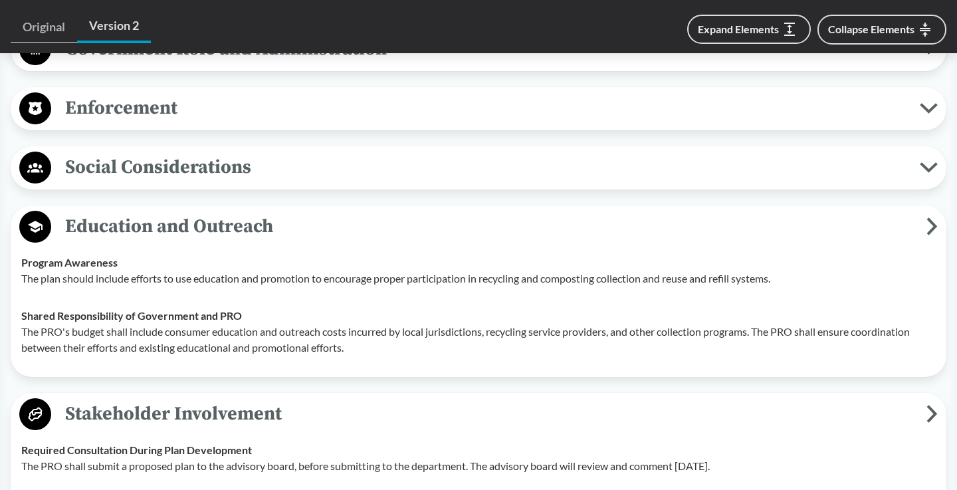
scroll to position [1678, 0]
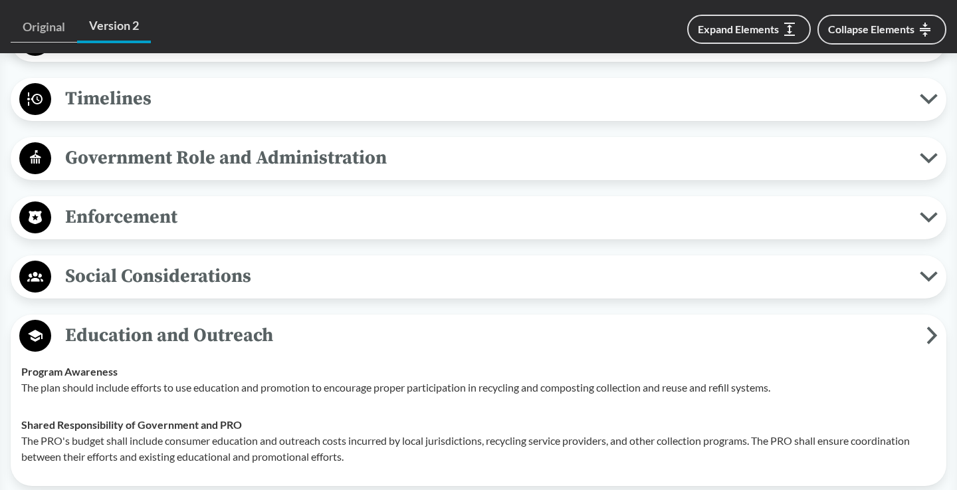
click at [419, 168] on span "Government Role and Administration" at bounding box center [485, 158] width 869 height 30
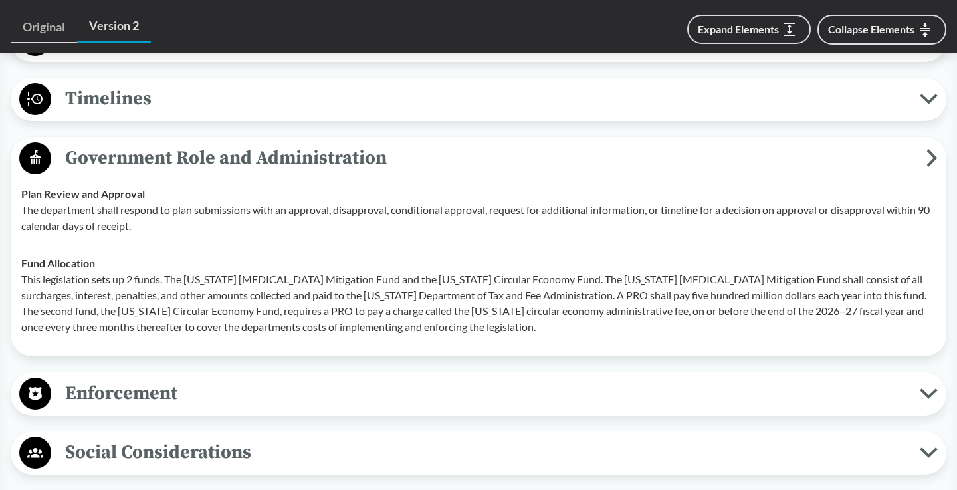
click at [419, 168] on span "Government Role and Administration" at bounding box center [488, 158] width 875 height 30
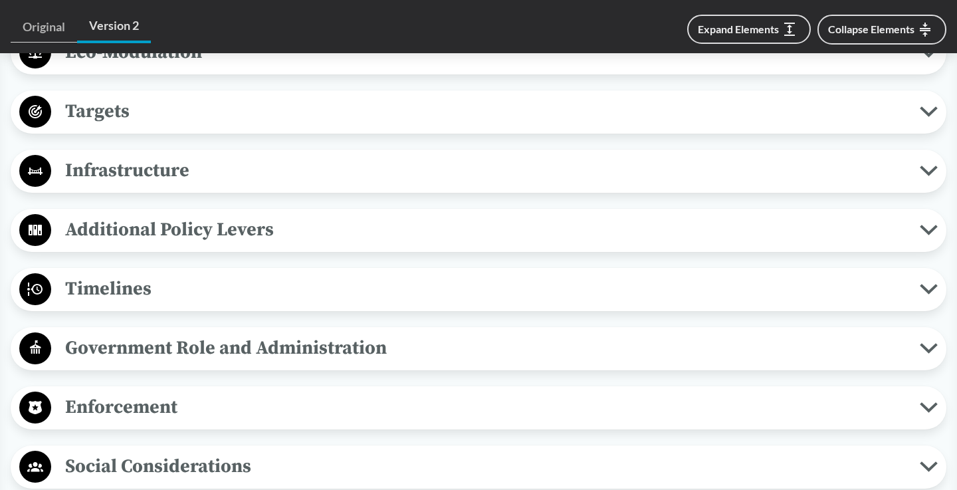
scroll to position [1461, 0]
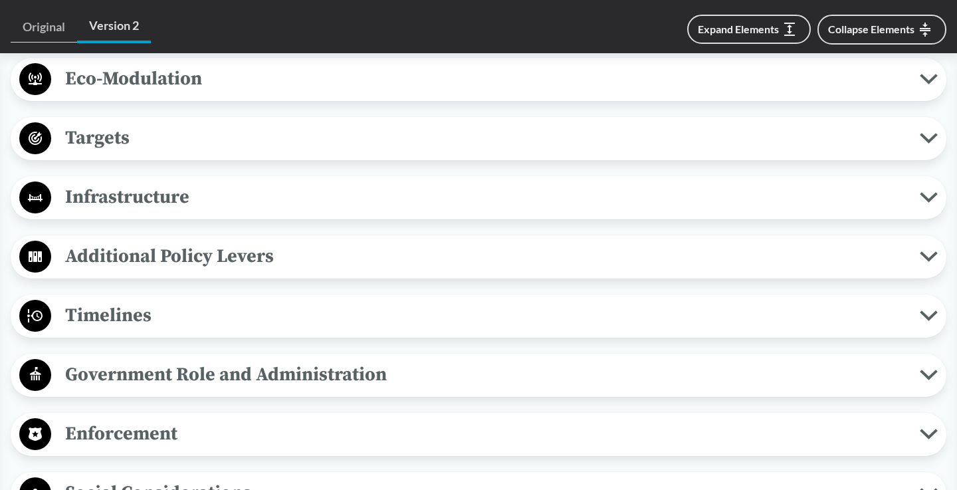
click at [346, 271] on span "Additional Policy Levers" at bounding box center [485, 256] width 869 height 30
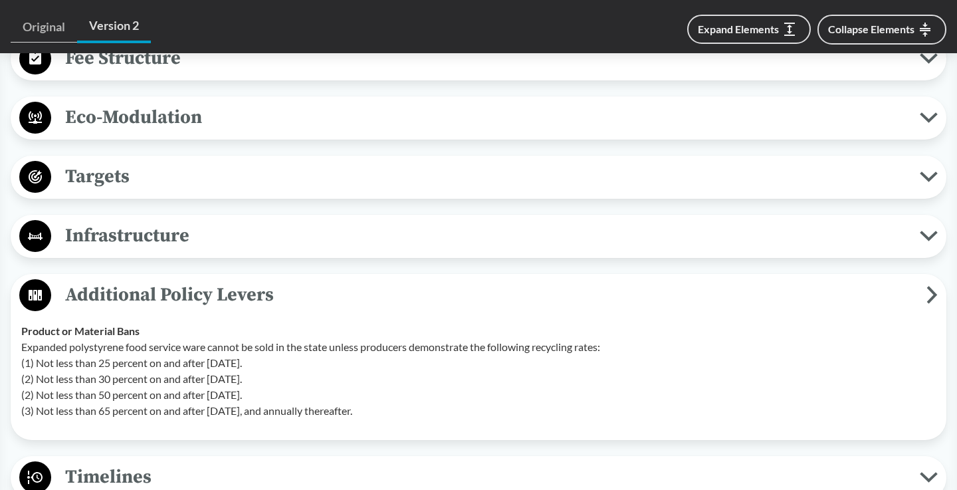
scroll to position [1416, 0]
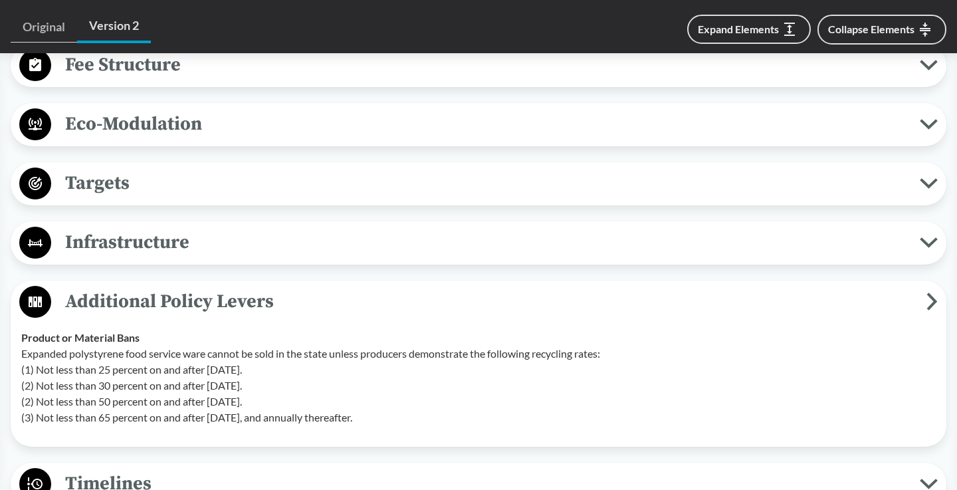
click at [340, 312] on span "Additional Policy Levers" at bounding box center [488, 301] width 875 height 30
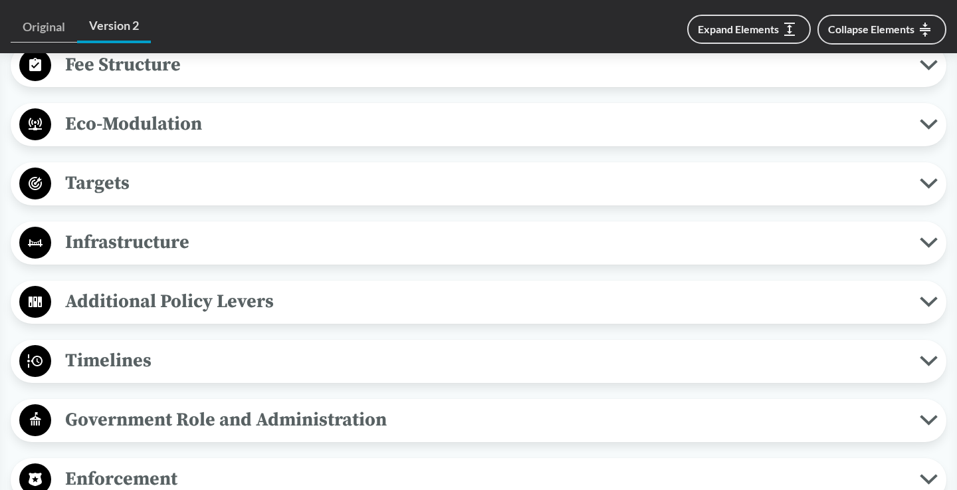
click at [320, 253] on span "Infrastructure" at bounding box center [485, 242] width 869 height 30
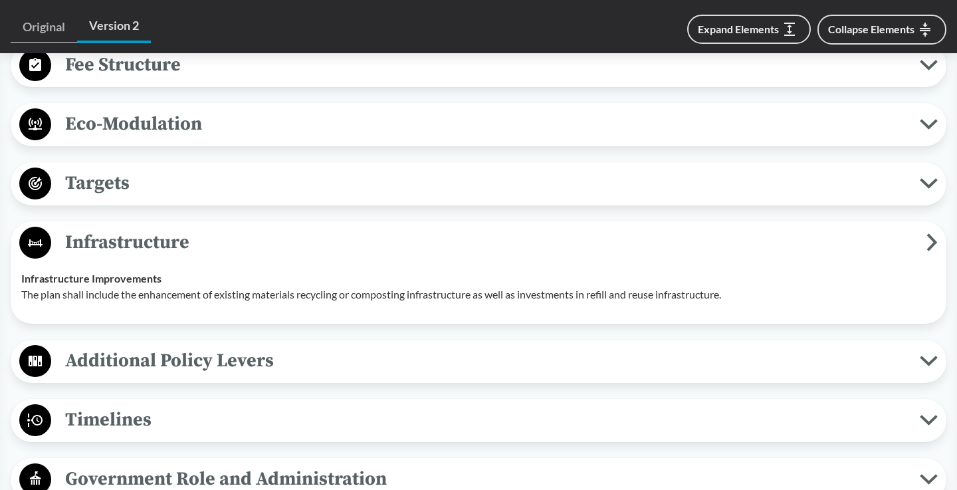
click at [320, 253] on span "Infrastructure" at bounding box center [488, 242] width 875 height 30
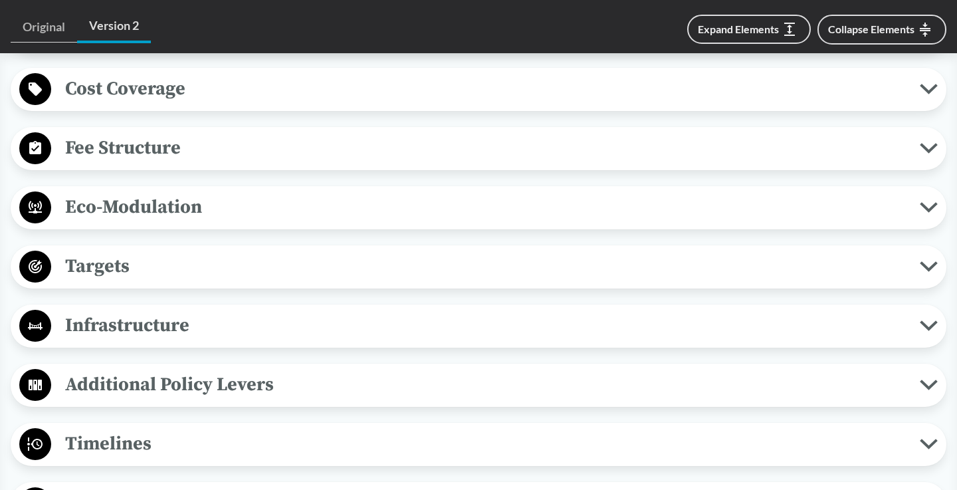
scroll to position [1329, 0]
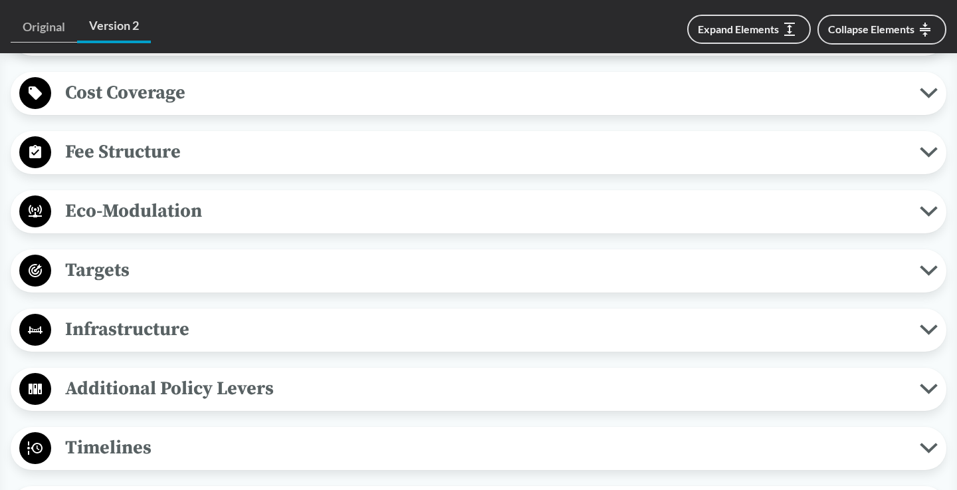
click at [310, 269] on div "Targets Rate Targets Producers must ensure that all plastic covered material re…" at bounding box center [479, 270] width 936 height 43
click at [310, 275] on span "Targets" at bounding box center [485, 270] width 869 height 30
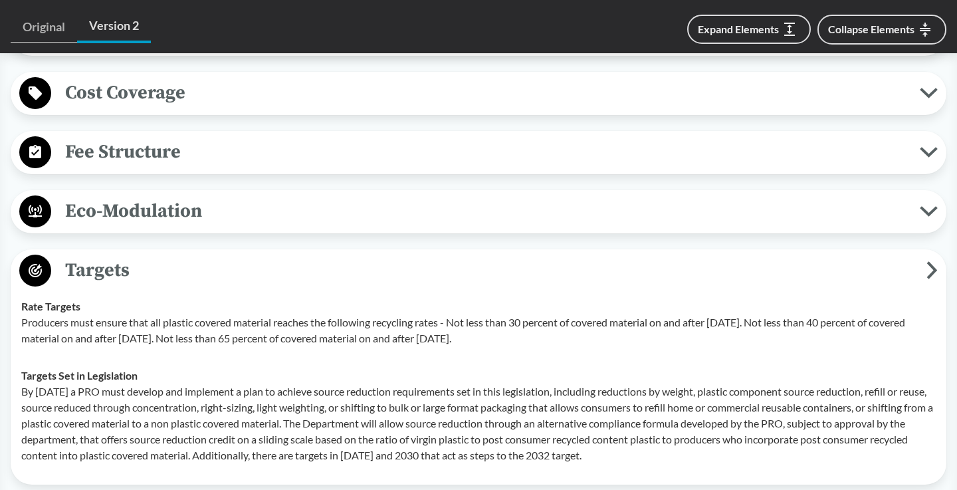
click at [310, 275] on span "Targets" at bounding box center [488, 270] width 875 height 30
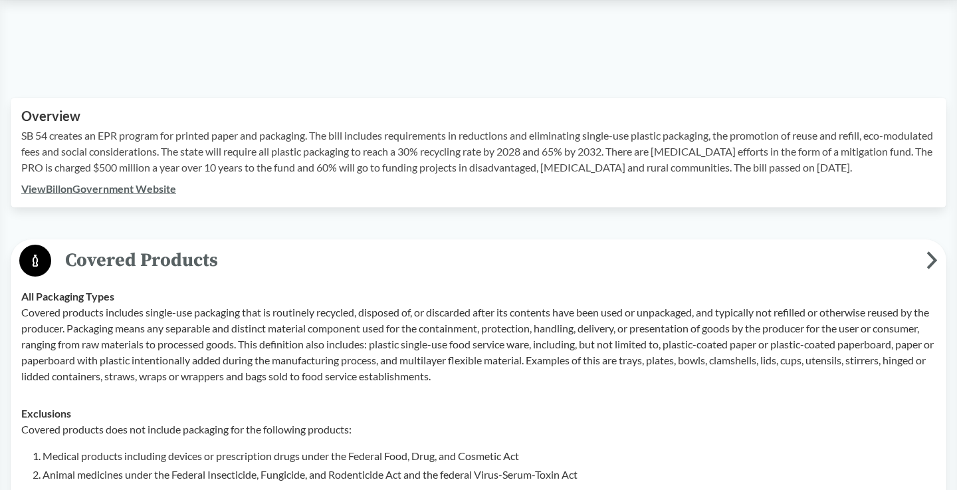
scroll to position [363, 0]
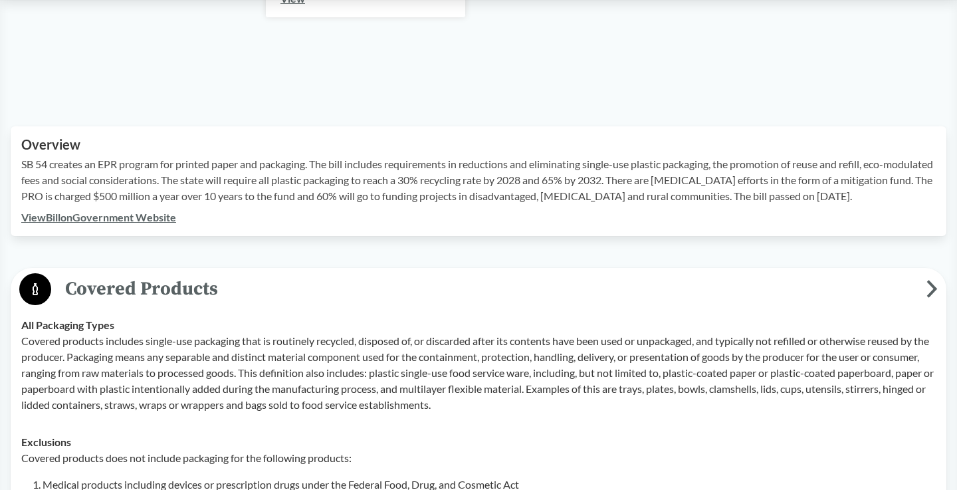
click at [499, 304] on span "Covered Products" at bounding box center [488, 289] width 875 height 30
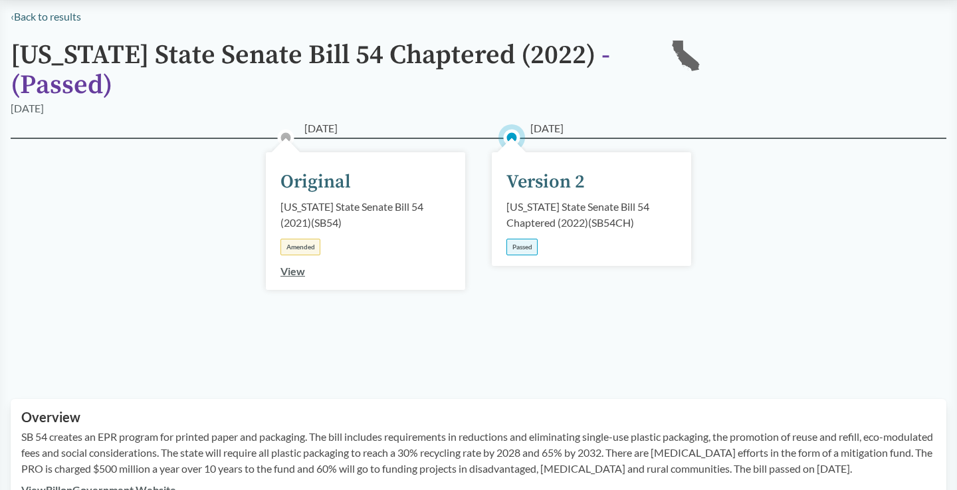
scroll to position [88, 0]
